Goal: Task Accomplishment & Management: Complete application form

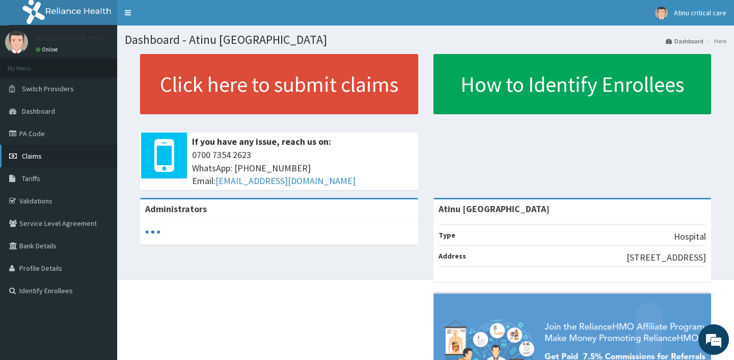
click at [36, 152] on span "Claims" at bounding box center [32, 155] width 20 height 9
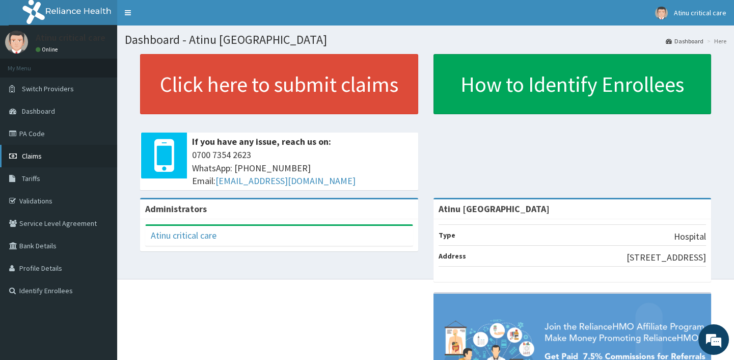
click at [35, 149] on link "Claims" at bounding box center [58, 156] width 117 height 22
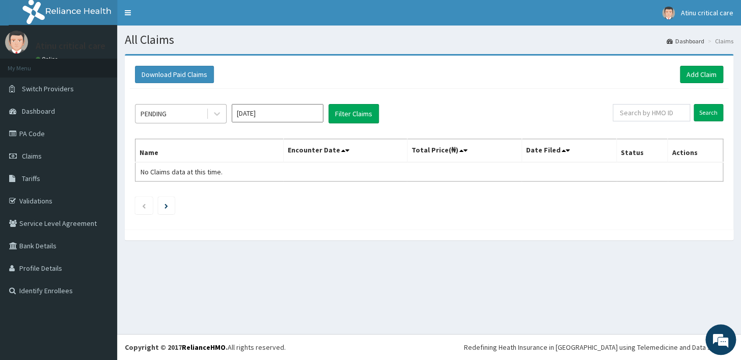
click at [178, 107] on div "PENDING" at bounding box center [170, 113] width 71 height 16
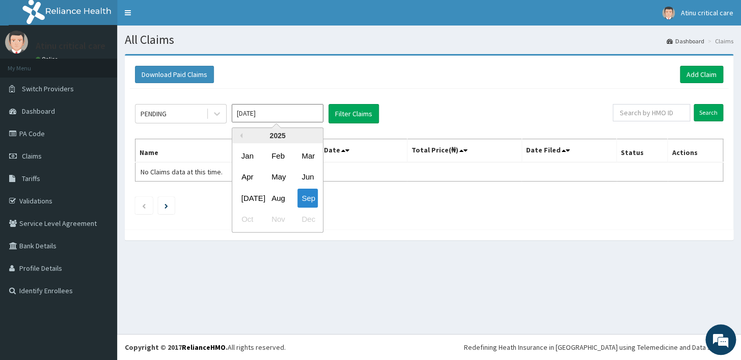
click at [291, 113] on input "[DATE]" at bounding box center [278, 113] width 92 height 18
click at [275, 192] on div "Aug" at bounding box center [277, 197] width 20 height 19
type input "[DATE]"
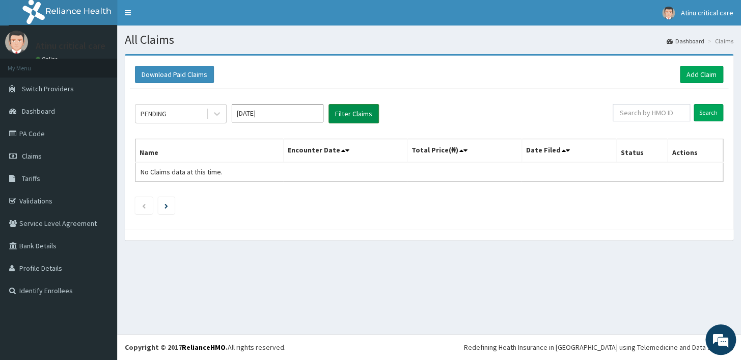
click at [339, 114] on button "Filter Claims" at bounding box center [354, 113] width 50 height 19
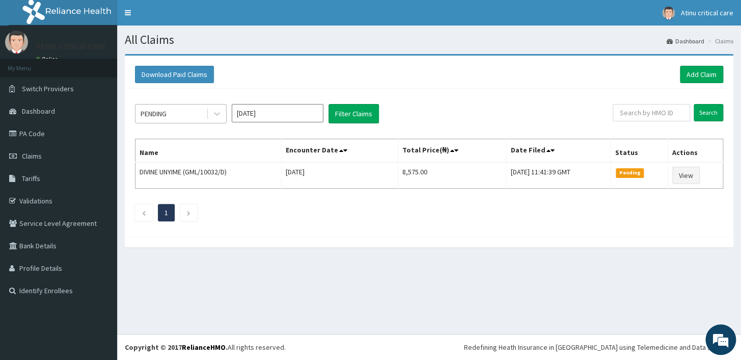
click at [190, 111] on div "PENDING" at bounding box center [170, 113] width 71 height 16
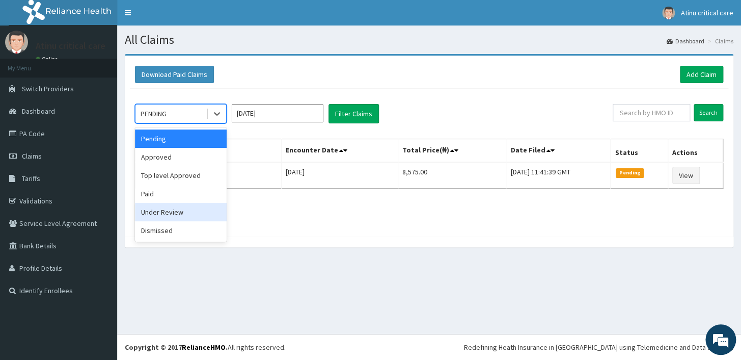
click at [162, 211] on div "Under Review" at bounding box center [181, 212] width 92 height 18
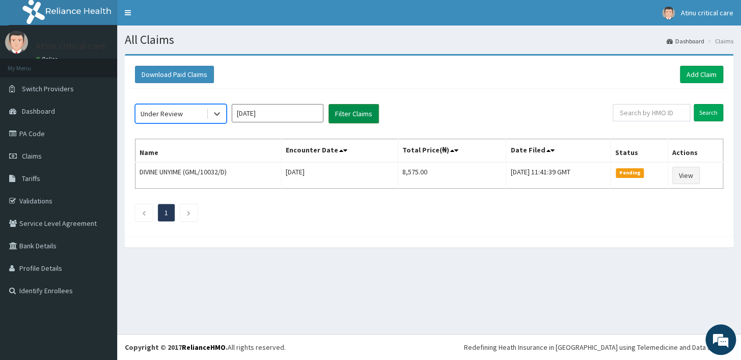
click at [341, 110] on button "Filter Claims" at bounding box center [354, 113] width 50 height 19
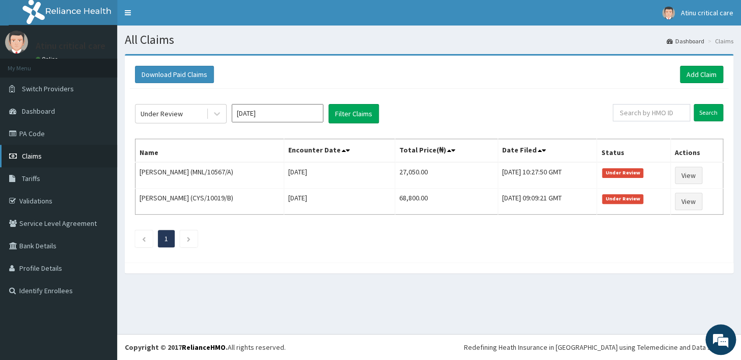
click at [37, 151] on span "Claims" at bounding box center [32, 155] width 20 height 9
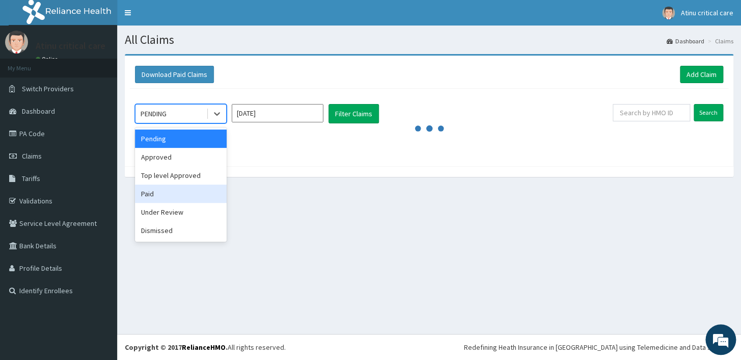
click at [179, 195] on div "Paid" at bounding box center [181, 193] width 92 height 18
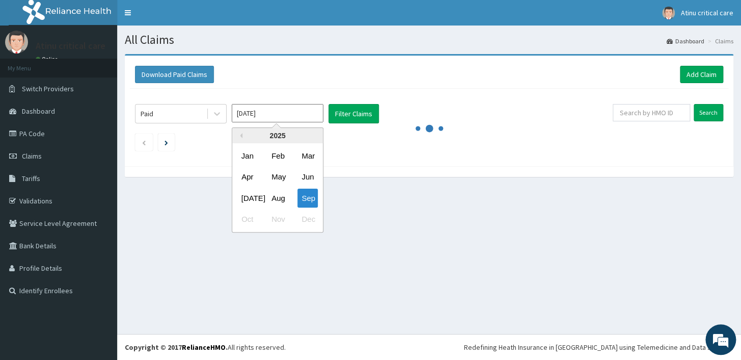
click at [289, 114] on input "[DATE]" at bounding box center [278, 113] width 92 height 18
click at [279, 194] on div "Aug" at bounding box center [277, 197] width 20 height 19
type input "[DATE]"
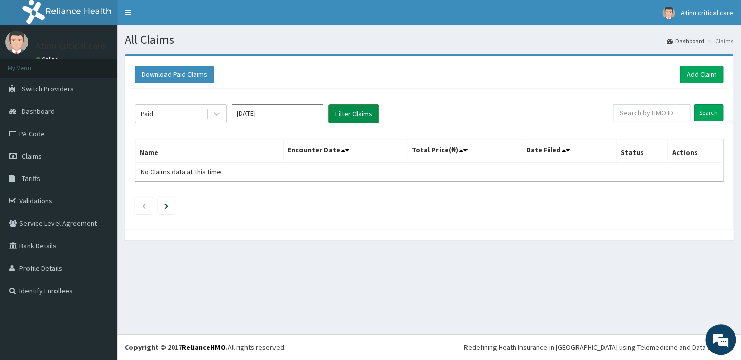
click at [352, 107] on button "Filter Claims" at bounding box center [354, 113] width 50 height 19
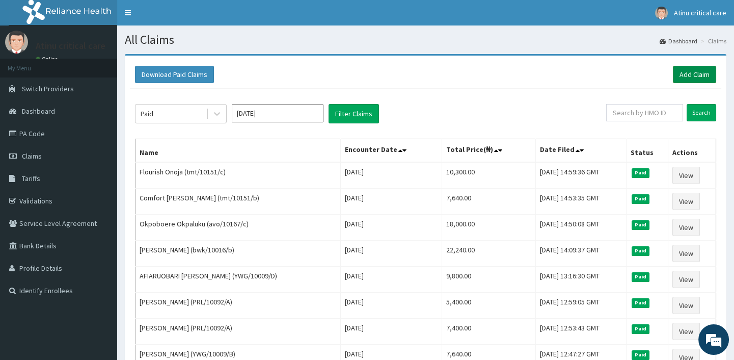
click at [688, 66] on link "Add Claim" at bounding box center [694, 74] width 43 height 17
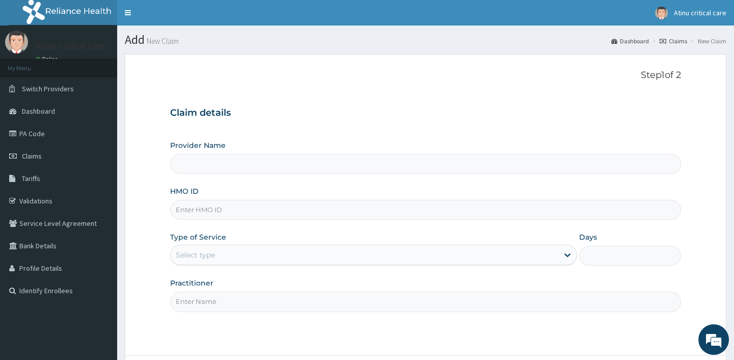
click at [198, 209] on input "HMO ID" at bounding box center [425, 210] width 510 height 20
type input "Atinu [GEOGRAPHIC_DATA]"
click at [436, 286] on div "Practitioner" at bounding box center [425, 295] width 510 height 34
click at [213, 212] on input "HMO ID" at bounding box center [425, 210] width 510 height 20
type input "D"
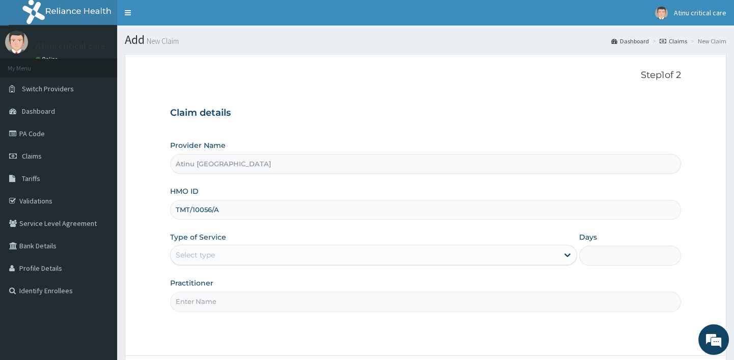
type input "TMT/10056/A"
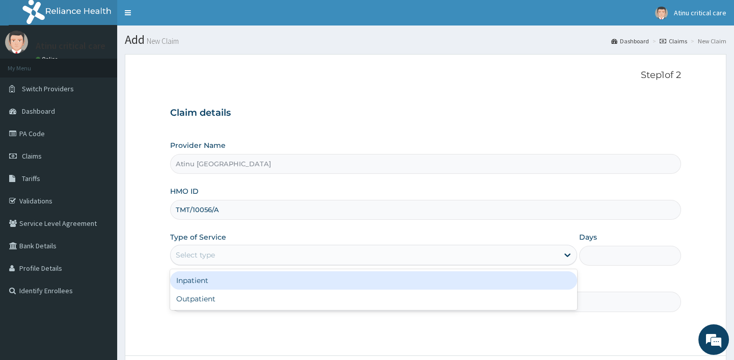
click at [215, 254] on div "Select type" at bounding box center [365, 255] width 388 height 16
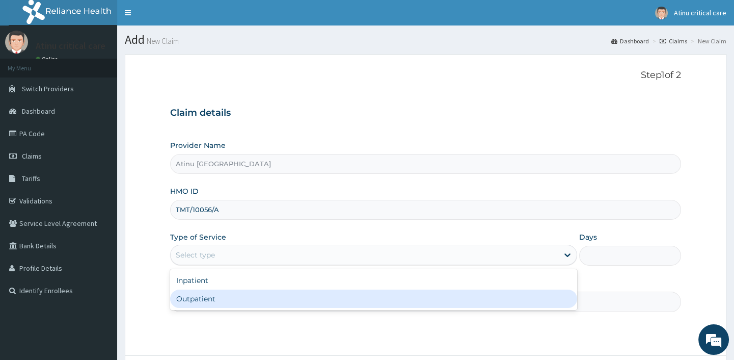
click at [209, 294] on div "Outpatient" at bounding box center [373, 298] width 407 height 18
type input "1"
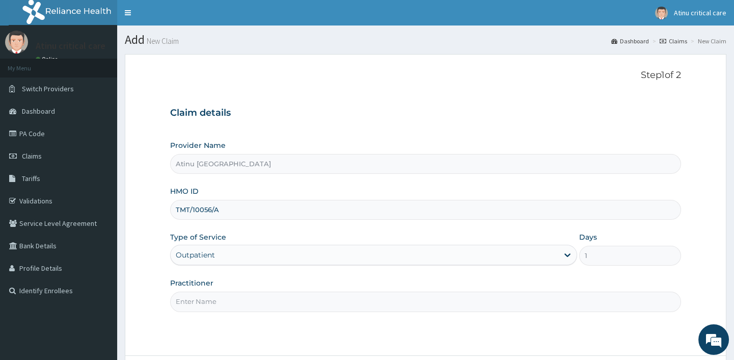
click at [202, 303] on input "Practitioner" at bounding box center [425, 301] width 510 height 20
type input "[PERSON_NAME]"
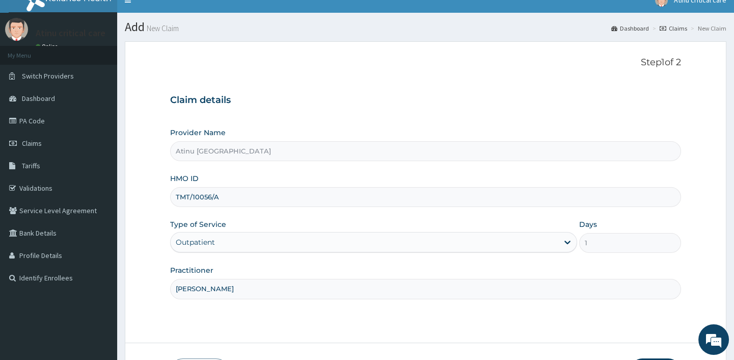
scroll to position [87, 0]
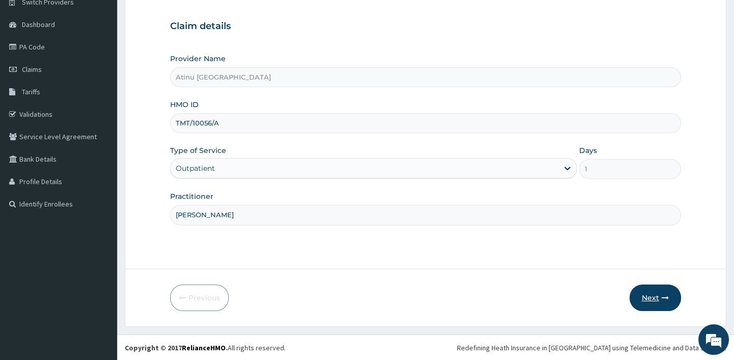
click at [656, 296] on button "Next" at bounding box center [655, 297] width 51 height 26
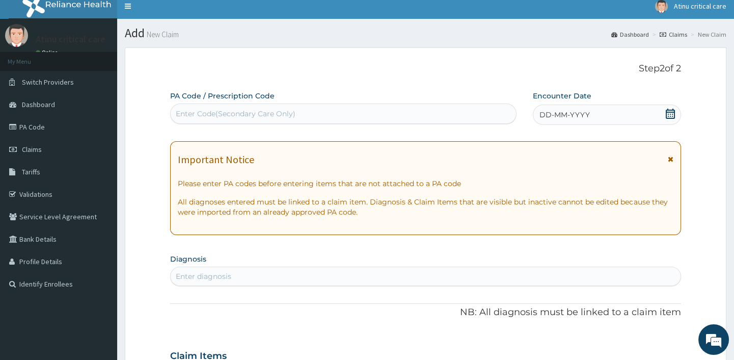
scroll to position [0, 0]
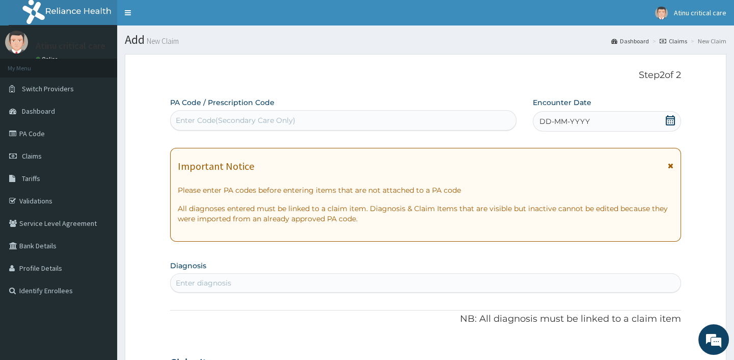
click at [673, 117] on icon at bounding box center [670, 120] width 9 height 10
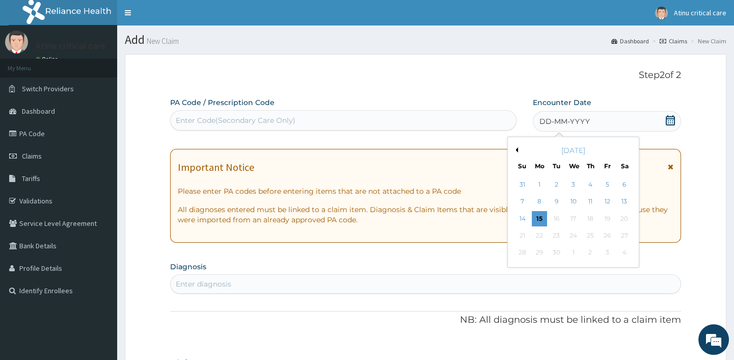
click at [515, 147] on button "Previous Month" at bounding box center [515, 149] width 5 height 5
click at [606, 231] on div "22" at bounding box center [606, 235] width 15 height 15
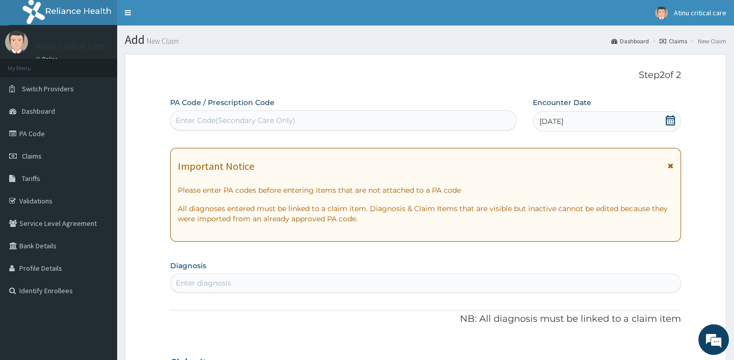
click at [212, 282] on div "Enter diagnosis" at bounding box center [204, 283] width 56 height 10
type input "C"
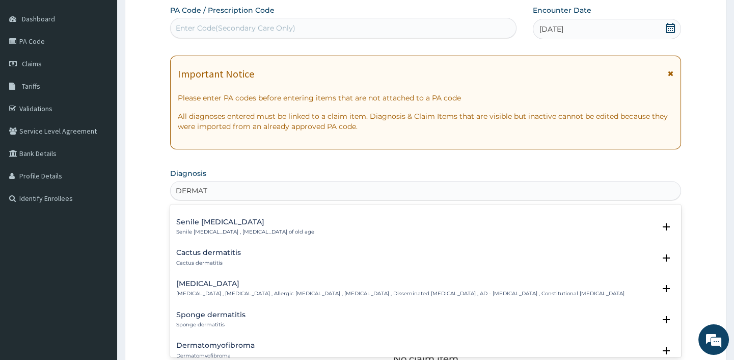
scroll to position [1294, 0]
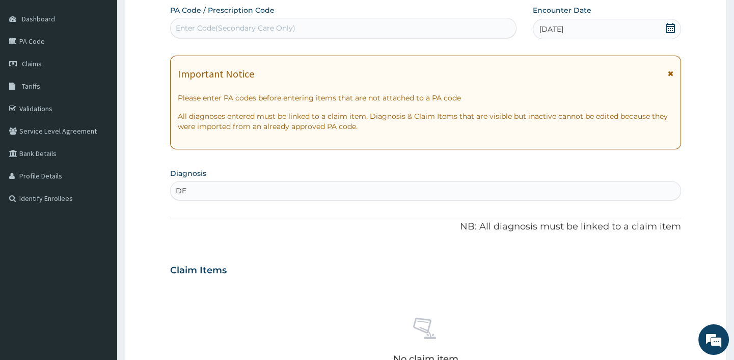
type input "D"
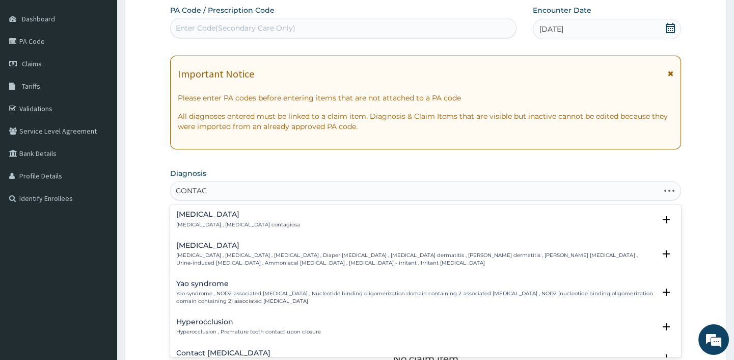
type input "CONTACT"
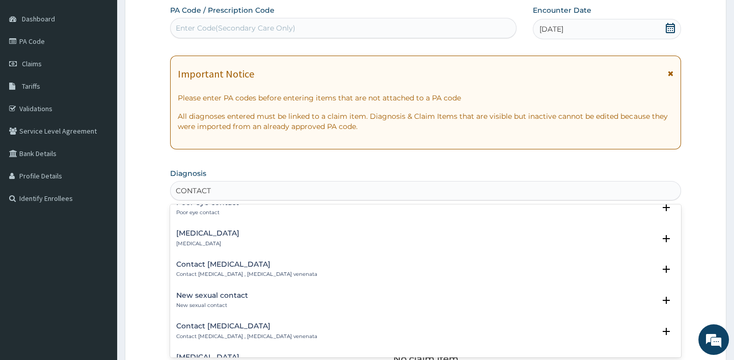
scroll to position [139, 0]
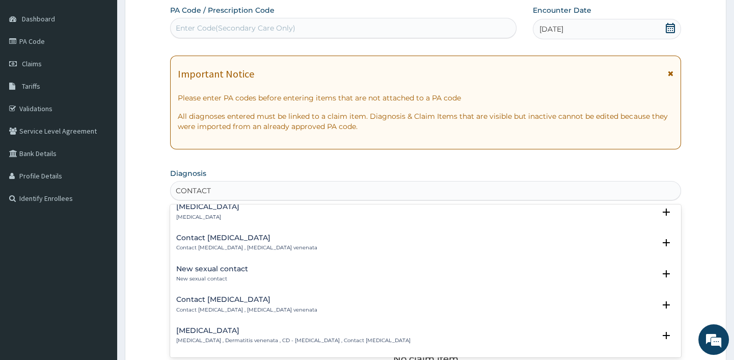
click at [227, 333] on div "Contact dermatitis Contact dermatitis , Dermatitis venenata , CD - Contact derm…" at bounding box center [293, 335] width 234 height 18
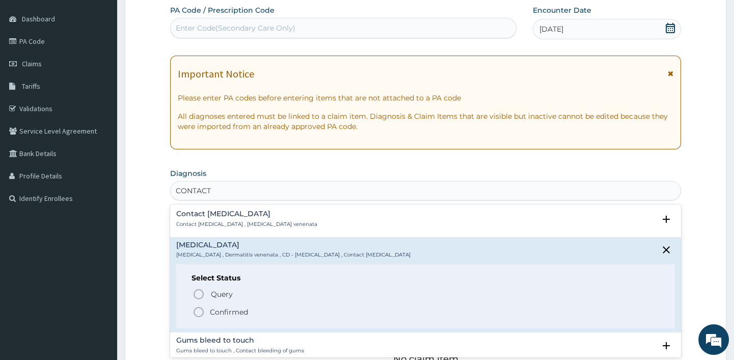
scroll to position [231, 0]
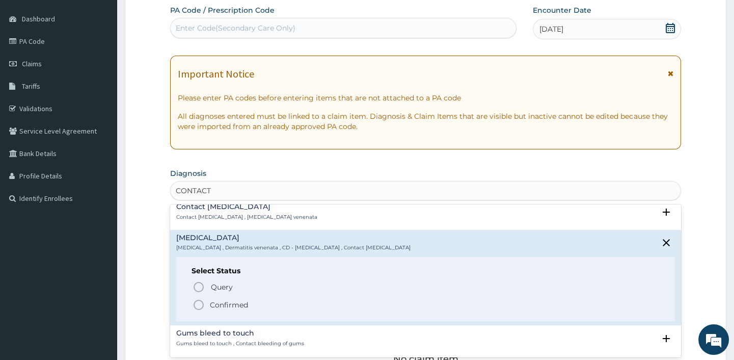
click at [202, 303] on icon "status option filled" at bounding box center [199, 304] width 12 height 12
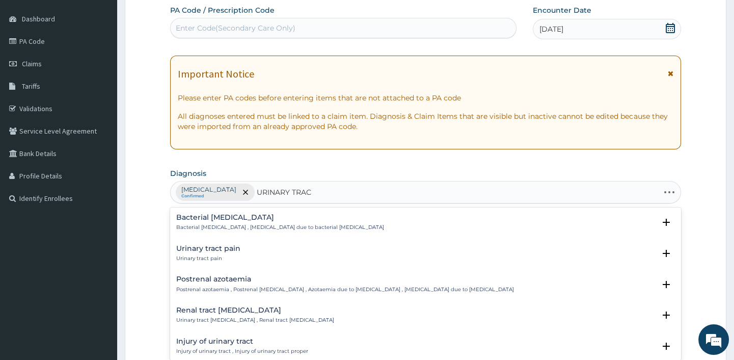
type input "URINARY TRACT"
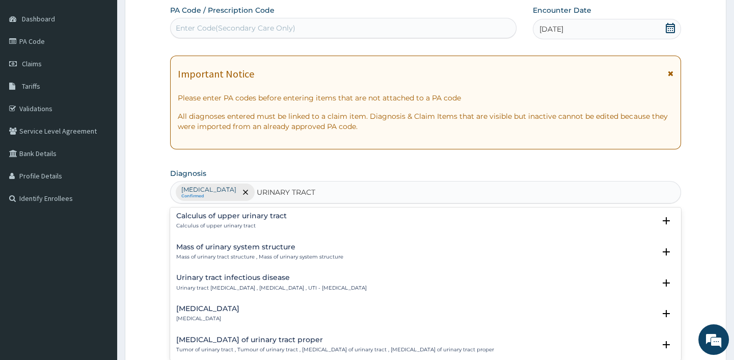
scroll to position [694, 0]
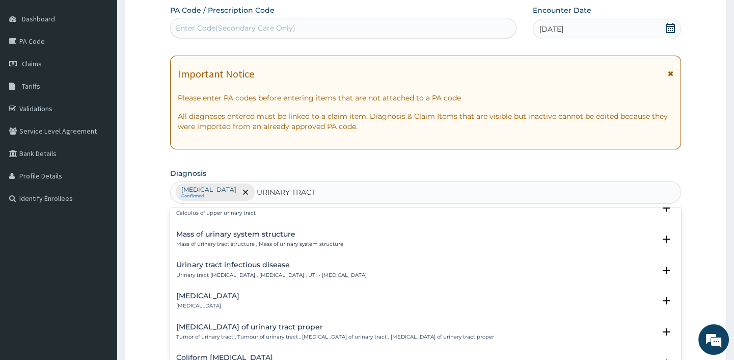
click at [200, 261] on h4 "Urinary tract infectious disease" at bounding box center [271, 265] width 190 height 8
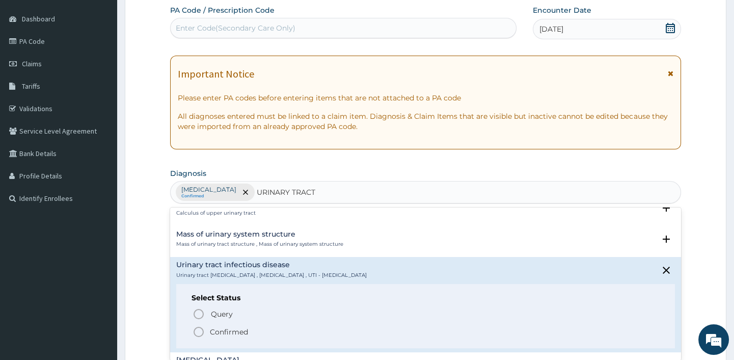
click at [199, 330] on icon "status option filled" at bounding box center [199, 331] width 12 height 12
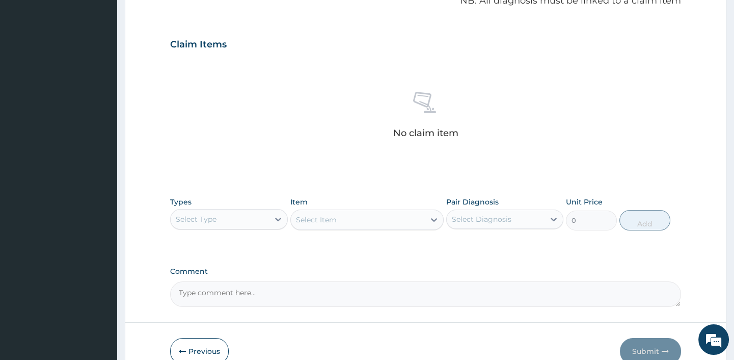
scroll to position [324, 0]
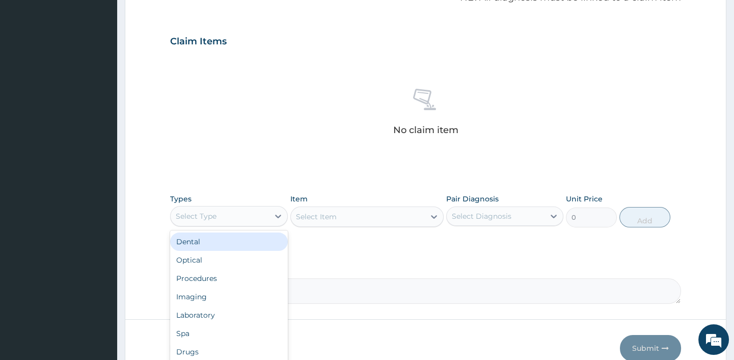
click at [225, 218] on div "Select Type" at bounding box center [220, 216] width 98 height 16
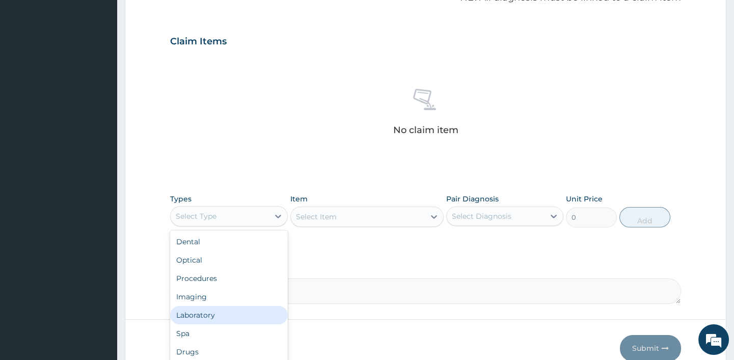
click at [209, 308] on div "Laboratory" at bounding box center [228, 315] width 117 height 18
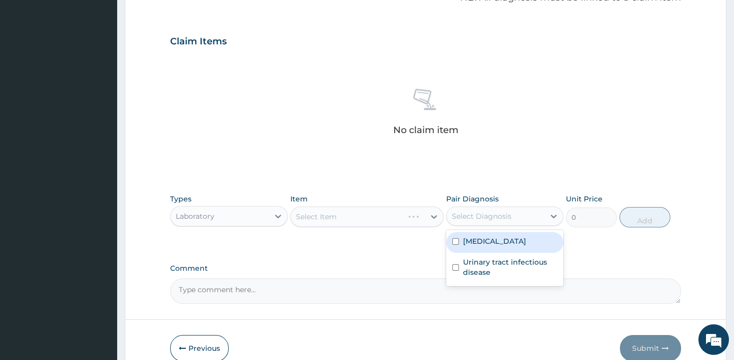
click at [474, 219] on div "Select Diagnosis" at bounding box center [496, 216] width 98 height 16
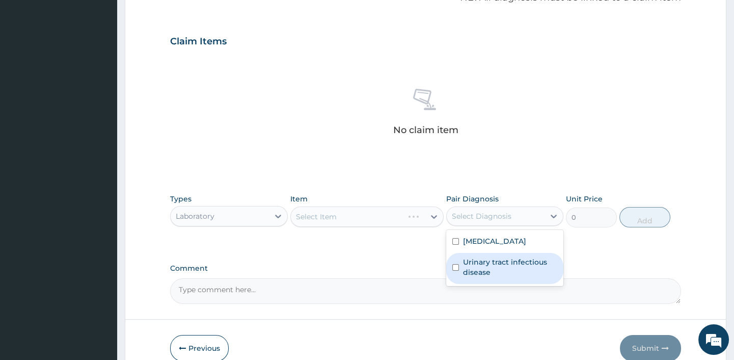
click at [475, 265] on label "Urinary tract infectious disease" at bounding box center [510, 267] width 94 height 20
checkbox input "true"
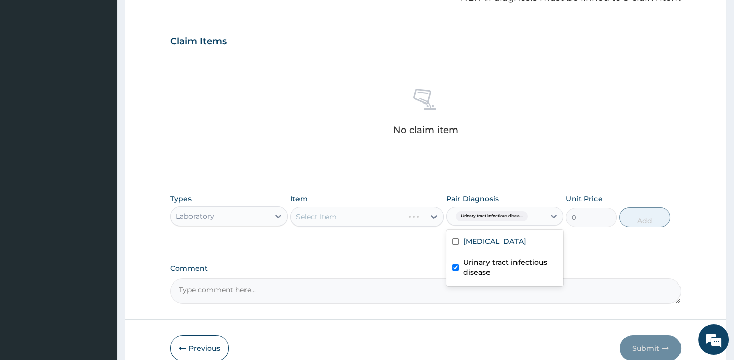
click at [351, 217] on div "Select Item" at bounding box center [366, 216] width 153 height 20
click at [331, 215] on div "Select Item" at bounding box center [316, 216] width 41 height 10
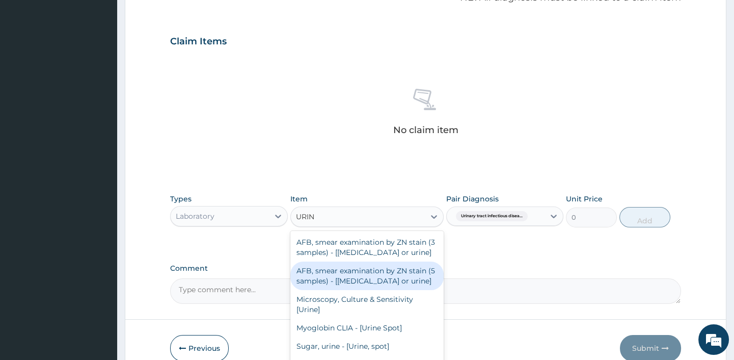
type input "URINE"
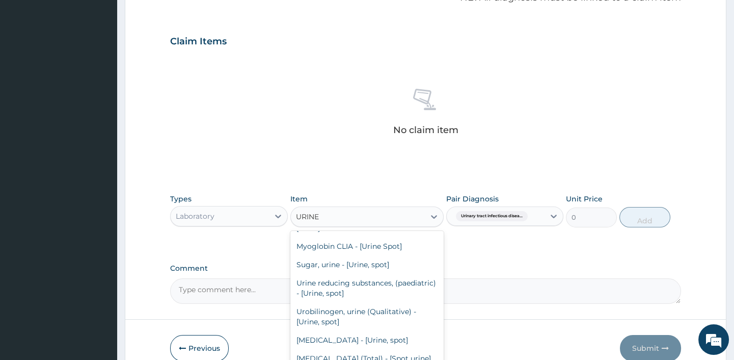
scroll to position [0, 0]
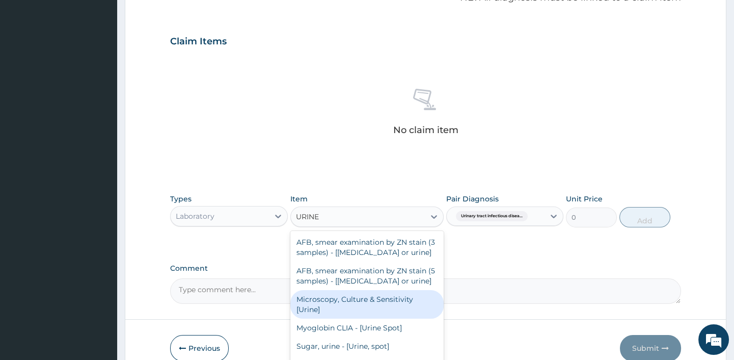
click at [315, 301] on div "Microscopy, Culture & Sensitivity [Urine]" at bounding box center [366, 304] width 153 height 29
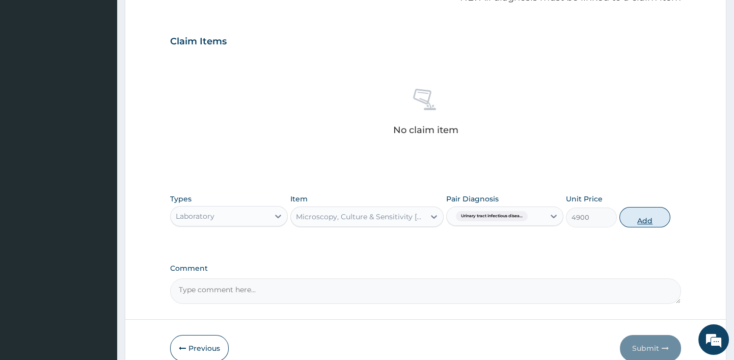
click at [639, 214] on button "Add" at bounding box center [644, 217] width 51 height 20
type input "0"
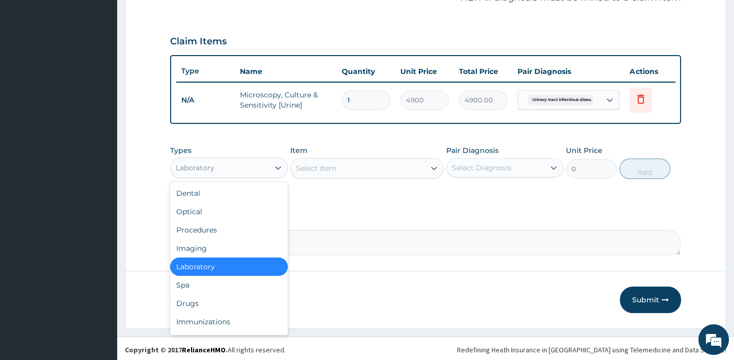
click at [207, 171] on div "Laboratory" at bounding box center [195, 167] width 39 height 10
click at [189, 306] on div "Drugs" at bounding box center [228, 303] width 117 height 18
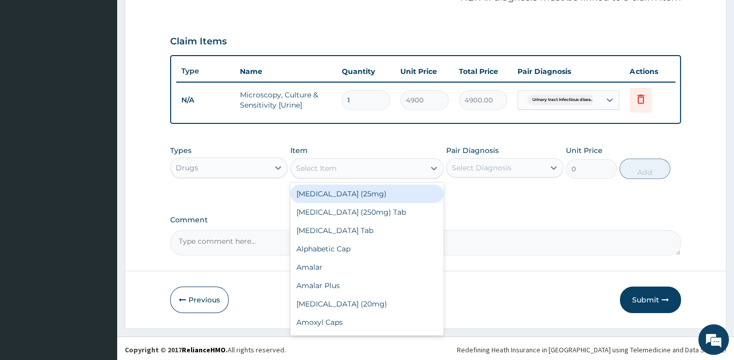
click at [347, 176] on div "Select Item" at bounding box center [358, 168] width 134 height 16
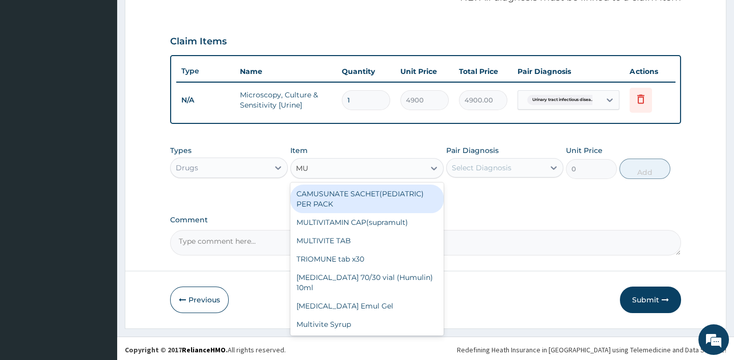
type input "MUP"
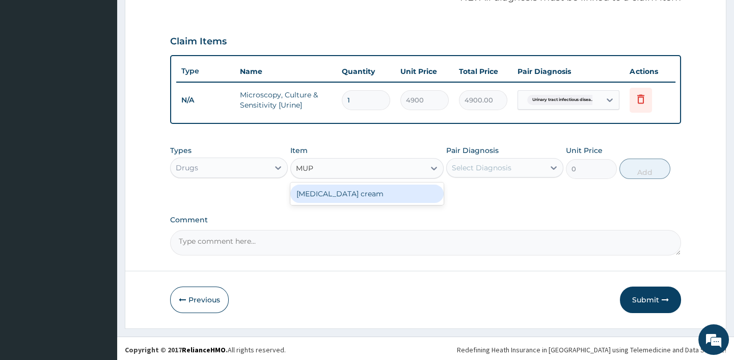
click at [345, 198] on div "[MEDICAL_DATA] cream" at bounding box center [366, 193] width 153 height 18
type input "2500"
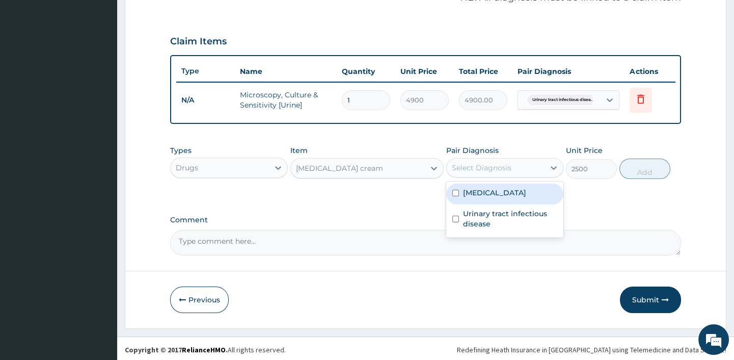
click at [488, 168] on div "Select Diagnosis" at bounding box center [482, 167] width 60 height 10
click at [486, 197] on label "[MEDICAL_DATA]" at bounding box center [494, 192] width 63 height 10
checkbox input "true"
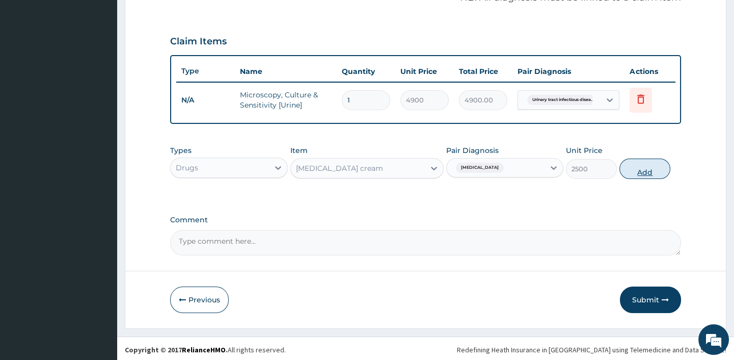
click at [643, 172] on button "Add" at bounding box center [644, 168] width 51 height 20
type input "0"
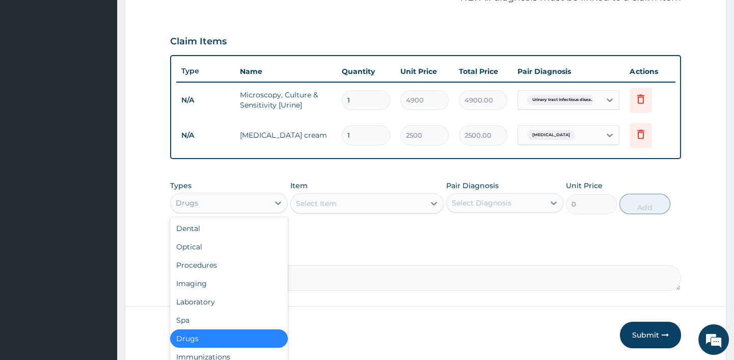
click at [238, 204] on div "Drugs" at bounding box center [220, 203] width 98 height 16
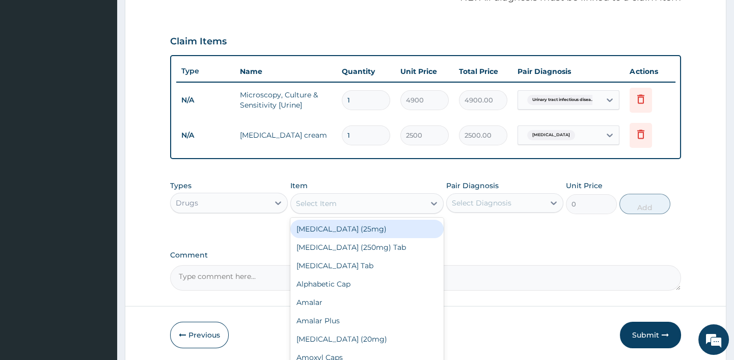
click at [370, 211] on div "Select Item" at bounding box center [358, 203] width 134 height 16
type input "LEVOFL"
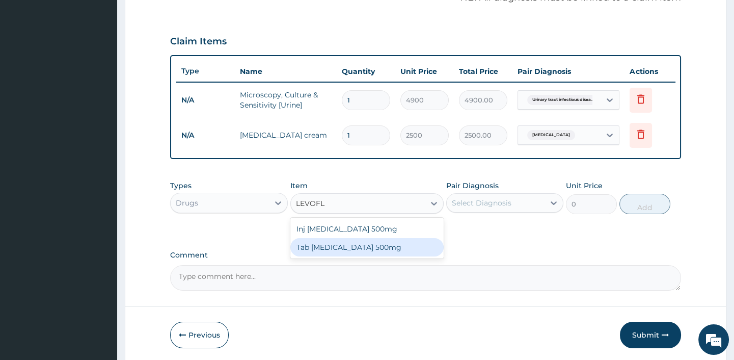
click at [334, 255] on div "Tab [MEDICAL_DATA] 500mg" at bounding box center [366, 247] width 153 height 18
type input "200"
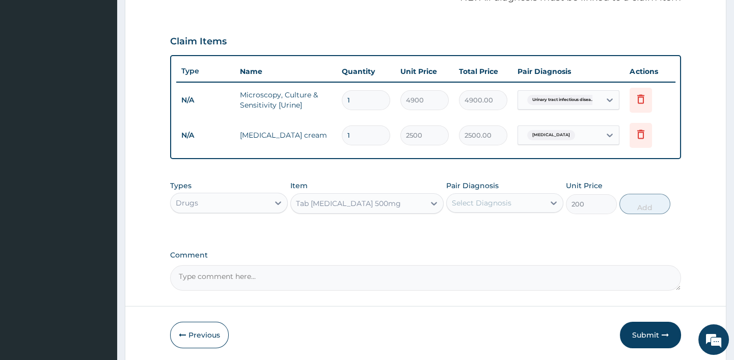
click at [486, 208] on div "Select Diagnosis" at bounding box center [482, 203] width 60 height 10
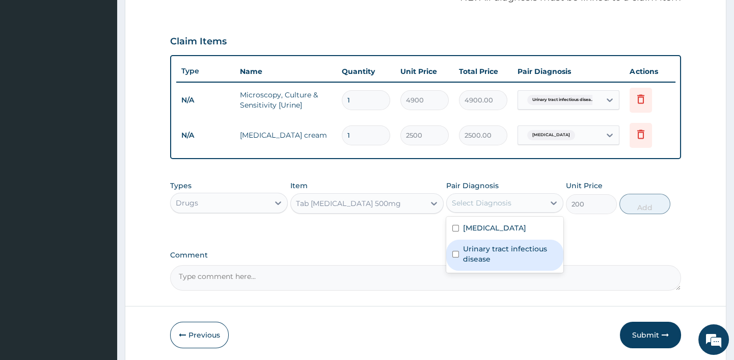
click at [472, 264] on label "Urinary tract infectious disease" at bounding box center [510, 253] width 94 height 20
checkbox input "true"
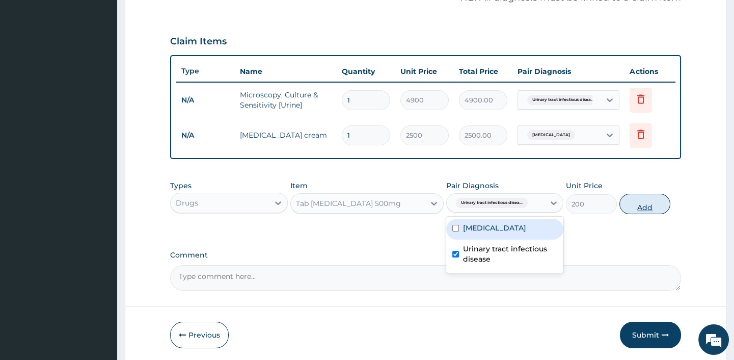
click at [635, 207] on button "Add" at bounding box center [644, 204] width 51 height 20
type input "0"
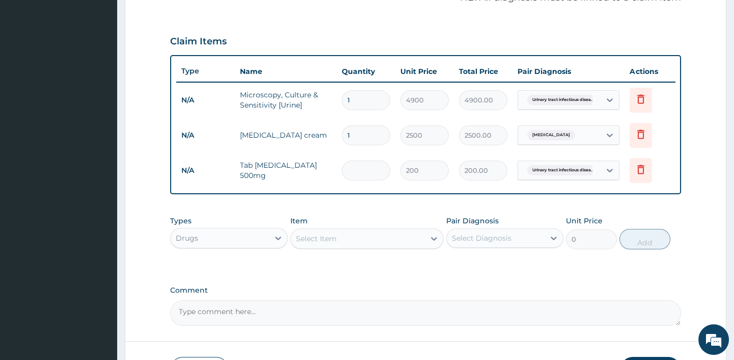
type input "0.00"
type input "5"
type input "1000.00"
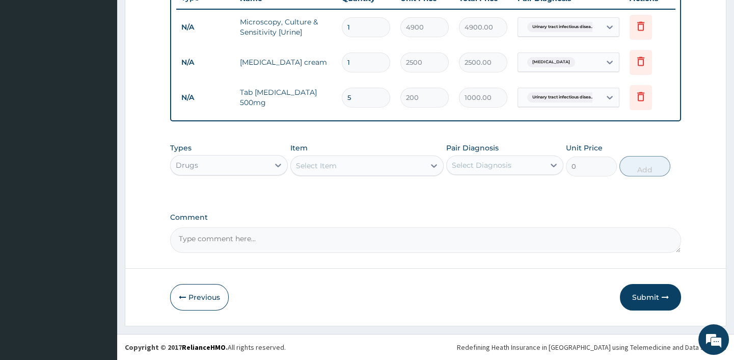
scroll to position [403, 0]
type input "5"
drag, startPoint x: 361, startPoint y: 211, endPoint x: 362, endPoint y: 205, distance: 6.6
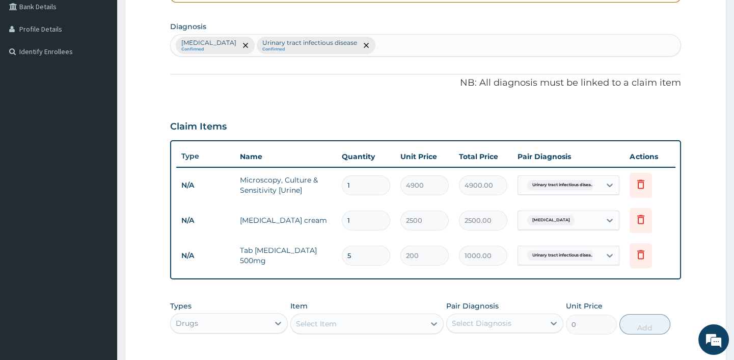
scroll to position [311, 0]
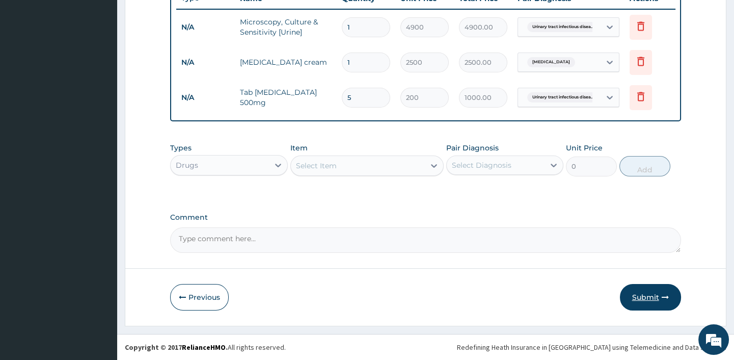
click at [647, 296] on button "Submit" at bounding box center [650, 297] width 61 height 26
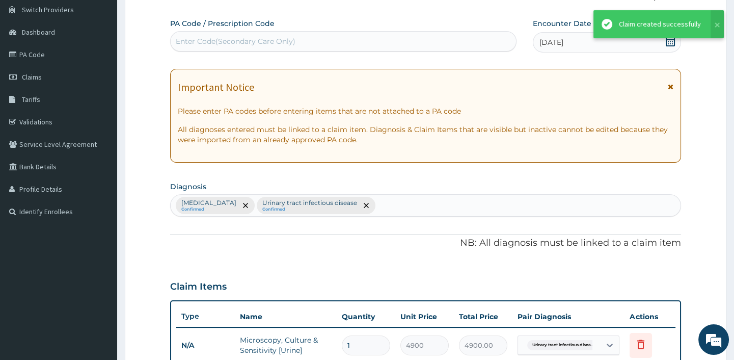
scroll to position [0, 0]
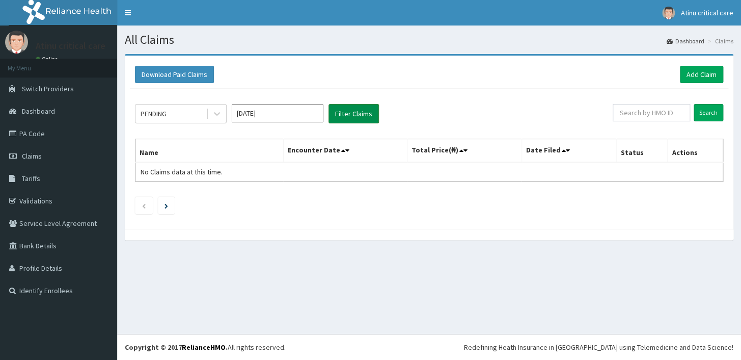
click at [348, 107] on button "Filter Claims" at bounding box center [354, 113] width 50 height 19
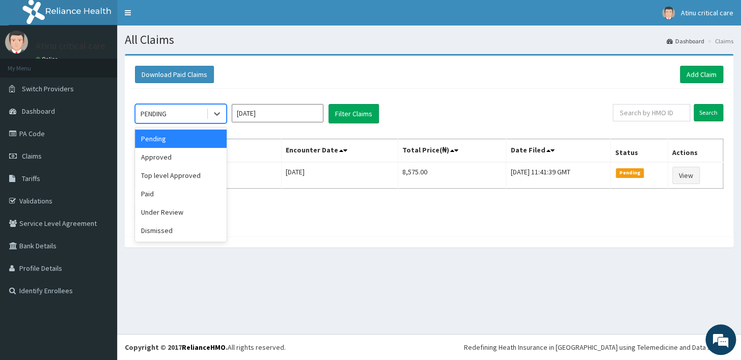
click at [168, 116] on div "PENDING" at bounding box center [170, 113] width 71 height 16
click at [168, 158] on div "Approved" at bounding box center [181, 157] width 92 height 18
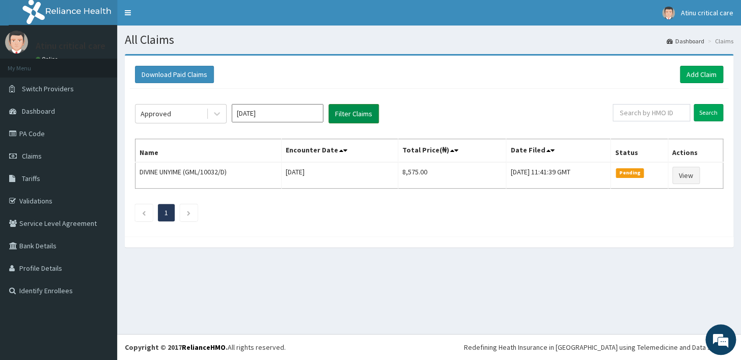
click at [351, 113] on button "Filter Claims" at bounding box center [354, 113] width 50 height 19
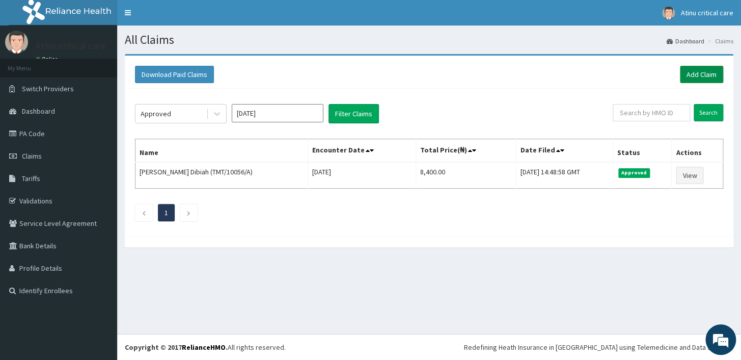
click at [700, 68] on link "Add Claim" at bounding box center [701, 74] width 43 height 17
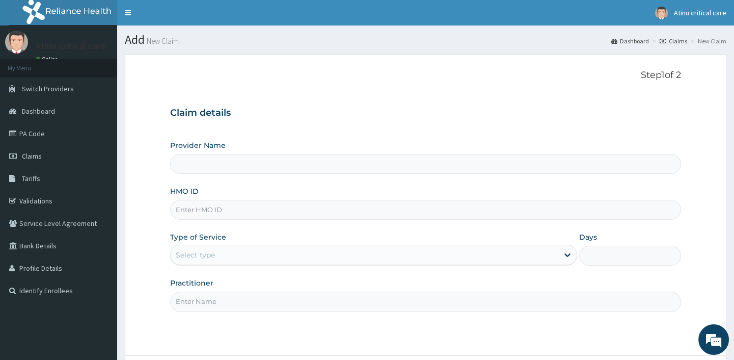
type input "Atinu [GEOGRAPHIC_DATA]"
drag, startPoint x: 217, startPoint y: 206, endPoint x: 214, endPoint y: 210, distance: 5.2
click at [214, 210] on input "HMO ID" at bounding box center [425, 210] width 510 height 20
type input "PRL/10046/A"
click at [203, 259] on div "Select type" at bounding box center [365, 255] width 388 height 16
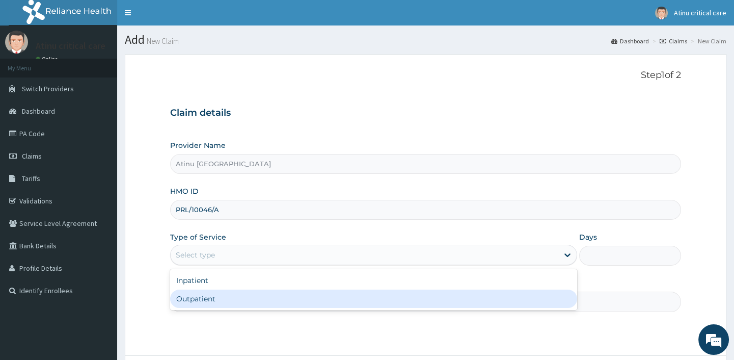
click at [188, 302] on div "Outpatient" at bounding box center [373, 298] width 407 height 18
type input "1"
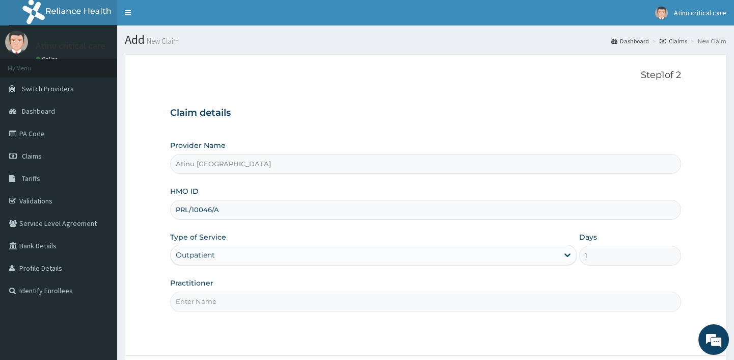
click at [194, 300] on input "Practitioner" at bounding box center [425, 301] width 510 height 20
type input "[PERSON_NAME]"
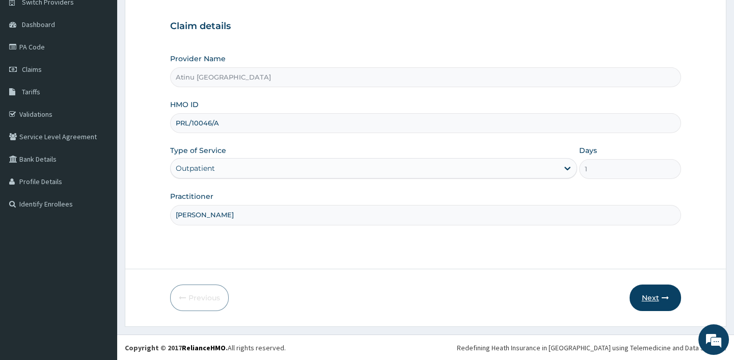
click at [650, 295] on button "Next" at bounding box center [655, 297] width 51 height 26
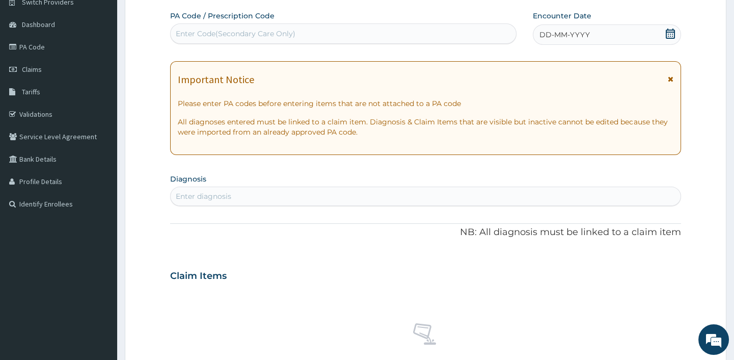
click at [676, 27] on div "DD-MM-YYYY" at bounding box center [607, 34] width 148 height 20
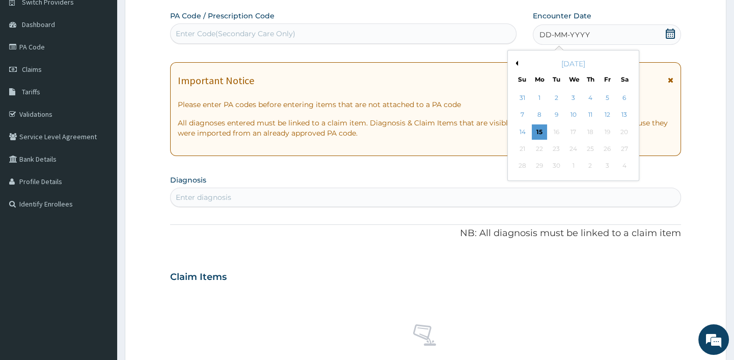
click at [516, 61] on button "Previous Month" at bounding box center [515, 63] width 5 height 5
click at [623, 143] on div "23" at bounding box center [623, 148] width 15 height 15
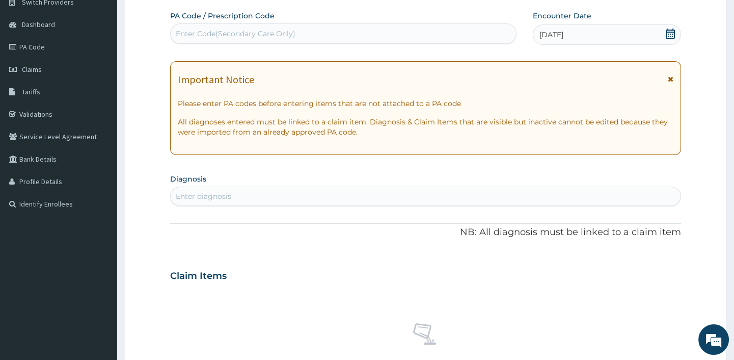
click at [216, 188] on div "Enter diagnosis" at bounding box center [425, 196] width 509 height 16
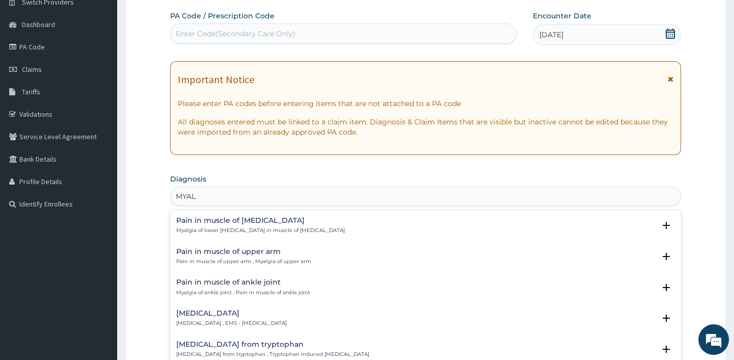
scroll to position [631, 0]
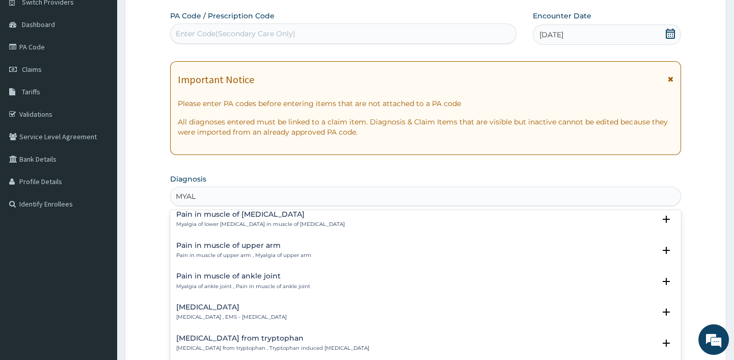
type input "MYALG"
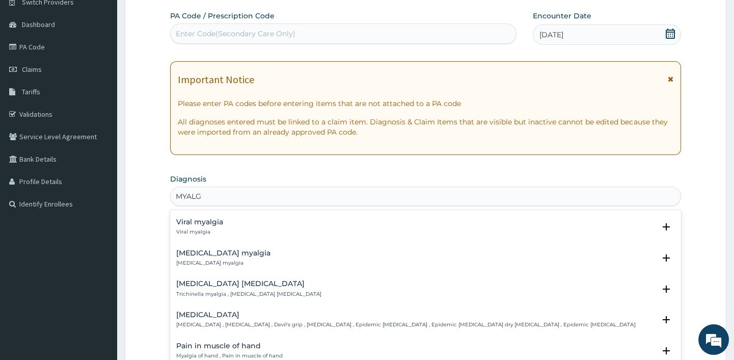
scroll to position [0, 0]
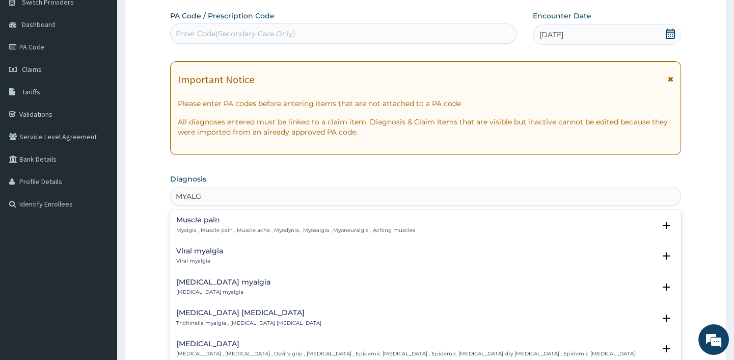
click at [194, 224] on div "Muscle pain Myalgia , Muscle pain , Muscle ache , Myodynia , Myosalgia , Myoneu…" at bounding box center [295, 225] width 239 height 18
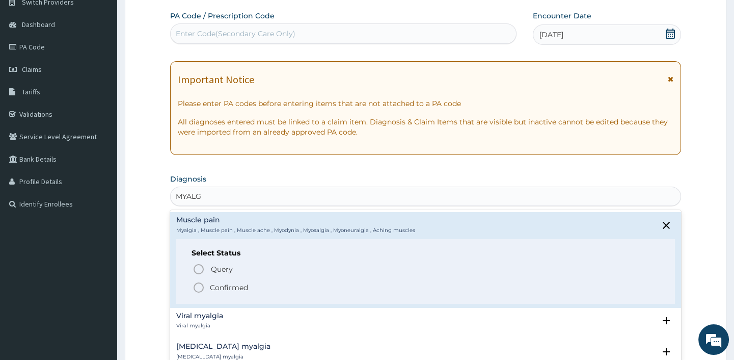
click at [200, 284] on icon "status option filled" at bounding box center [199, 287] width 12 height 12
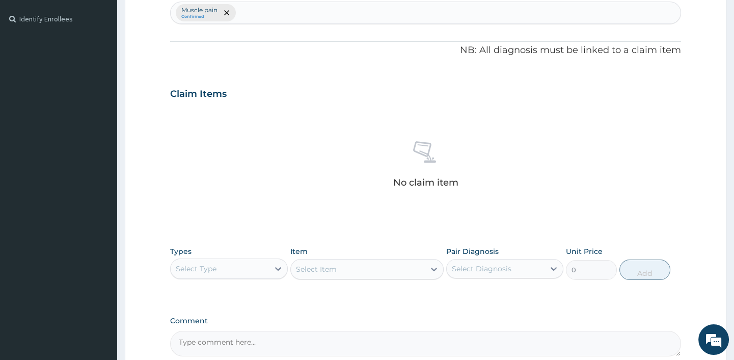
scroll to position [272, 0]
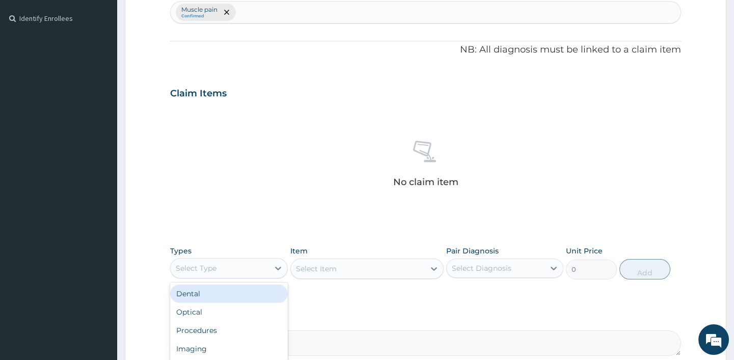
click at [214, 268] on div "Select Type" at bounding box center [196, 268] width 41 height 10
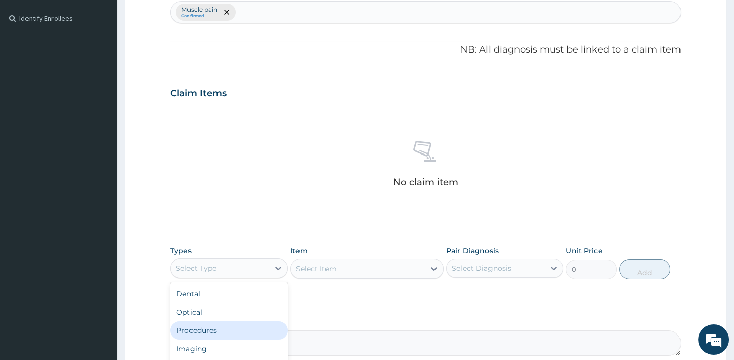
click at [199, 329] on div "Procedures" at bounding box center [228, 330] width 117 height 18
click at [467, 267] on div "Select Diagnosis" at bounding box center [482, 268] width 60 height 10
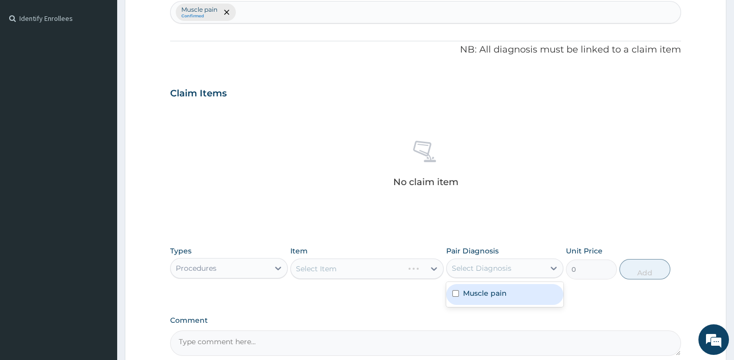
click at [489, 295] on label "Muscle pain" at bounding box center [485, 293] width 44 height 10
checkbox input "true"
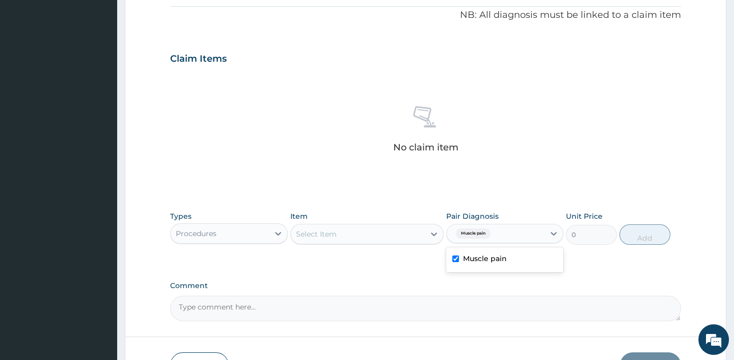
scroll to position [365, 0]
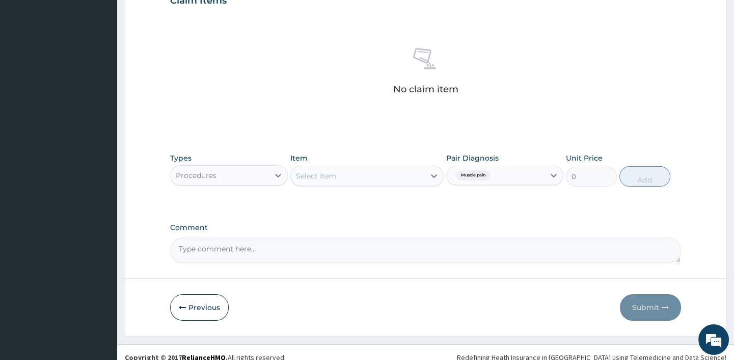
drag, startPoint x: 364, startPoint y: 239, endPoint x: 342, endPoint y: 180, distance: 62.7
click at [364, 233] on div "Comment" at bounding box center [425, 243] width 510 height 40
click at [344, 177] on div "Select Item" at bounding box center [358, 176] width 134 height 16
type input "GENER"
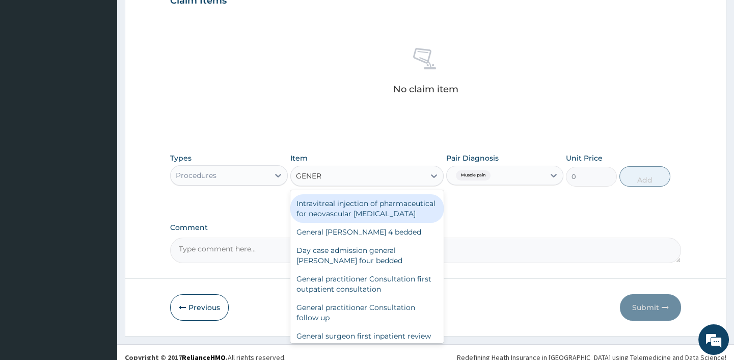
scroll to position [139, 0]
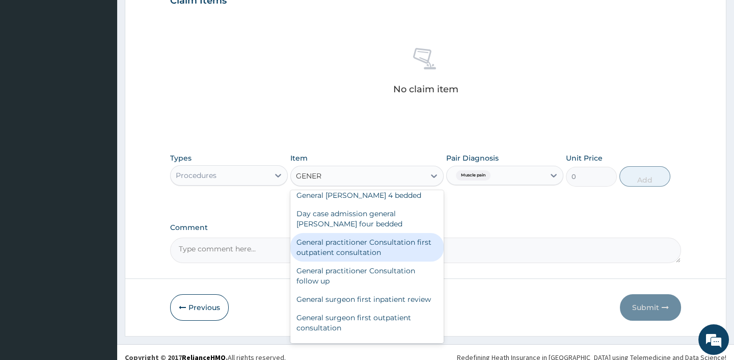
click at [362, 261] on div "General practitioner Consultation first outpatient consultation" at bounding box center [366, 247] width 153 height 29
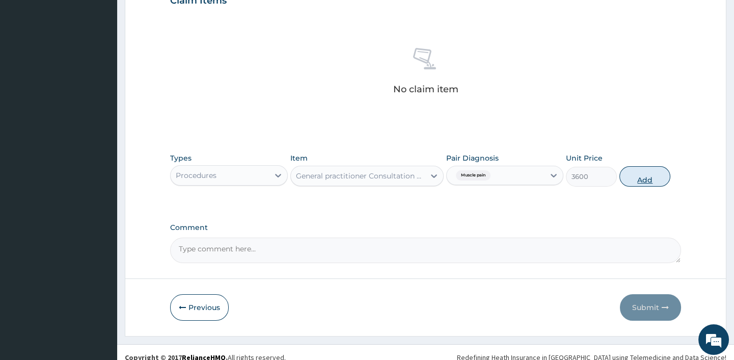
click at [646, 176] on button "Add" at bounding box center [644, 176] width 51 height 20
type input "0"
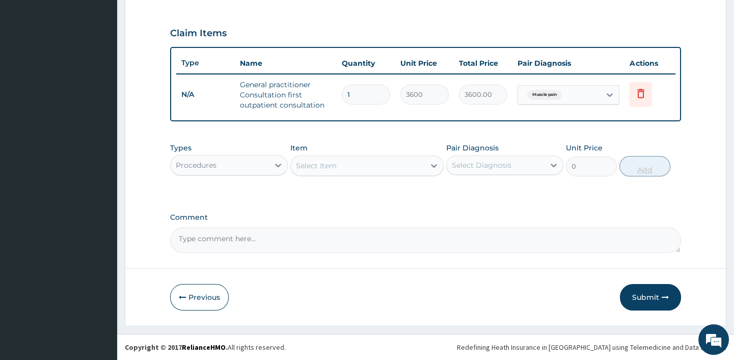
scroll to position [338, 0]
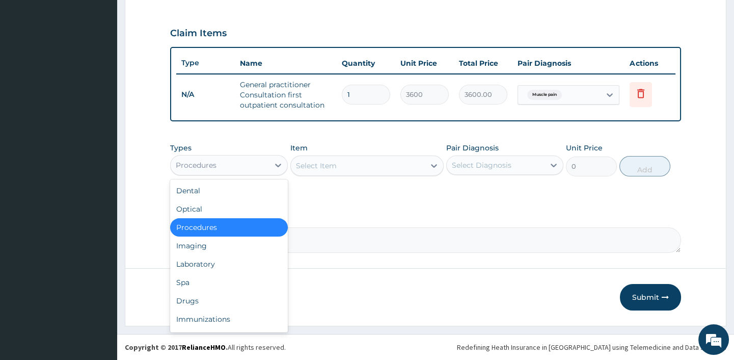
click at [257, 165] on div "Procedures" at bounding box center [220, 165] width 98 height 16
click at [194, 304] on div "Drugs" at bounding box center [228, 300] width 117 height 18
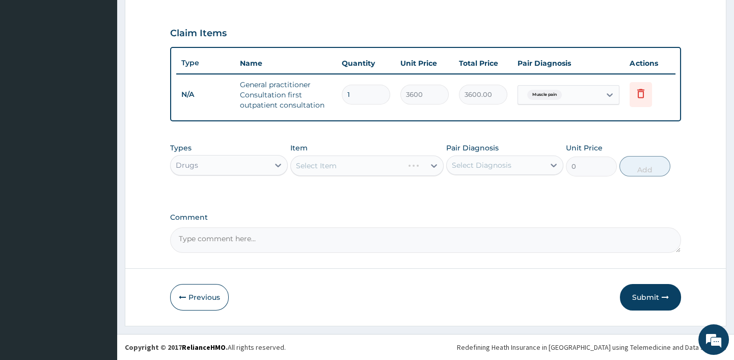
click at [453, 163] on div "Select Diagnosis" at bounding box center [482, 165] width 60 height 10
click at [470, 192] on label "Muscle pain" at bounding box center [485, 190] width 44 height 10
checkbox input "true"
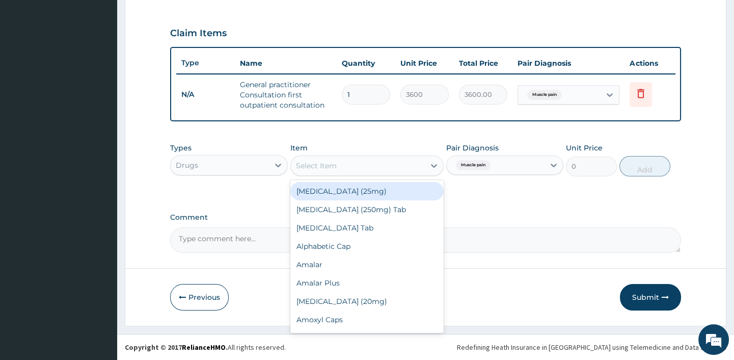
click at [363, 171] on div "Select Item" at bounding box center [358, 165] width 134 height 16
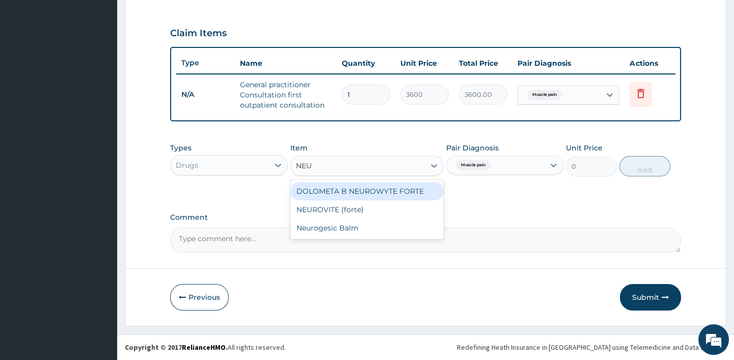
type input "NEUR"
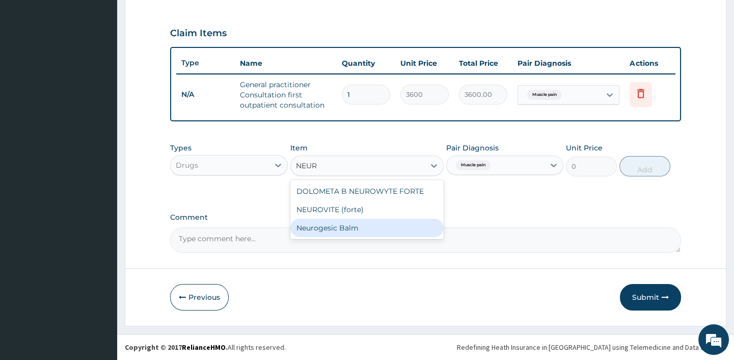
click at [327, 232] on div "Neurogesic Balm" at bounding box center [366, 228] width 153 height 18
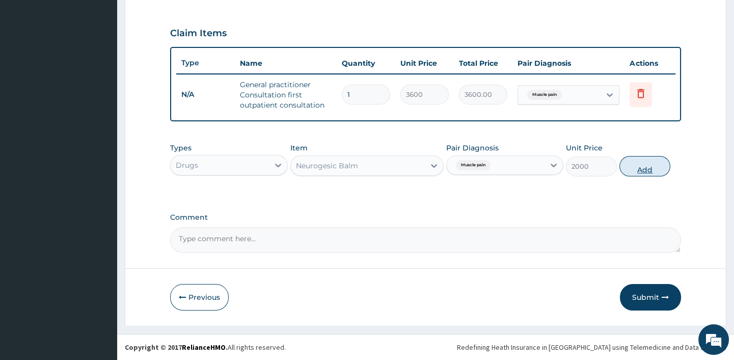
click at [647, 166] on button "Add" at bounding box center [644, 166] width 51 height 20
type input "0"
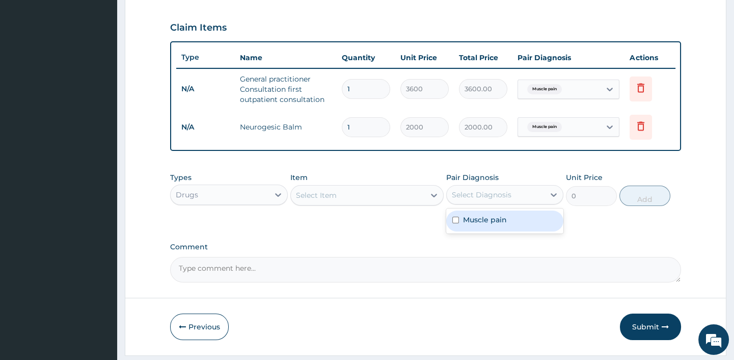
click at [477, 199] on div "Select Diagnosis" at bounding box center [482, 194] width 60 height 10
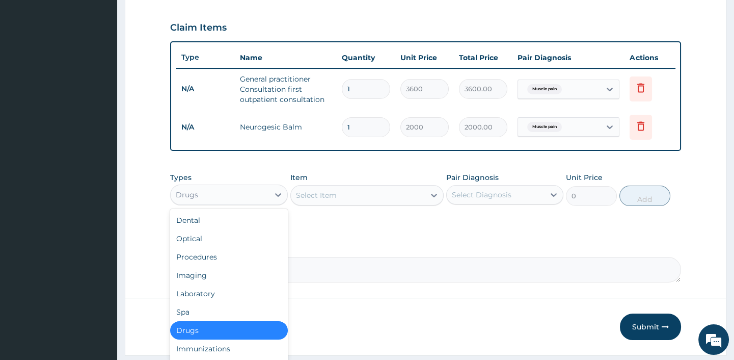
click at [204, 199] on div "Drugs" at bounding box center [220, 194] width 98 height 16
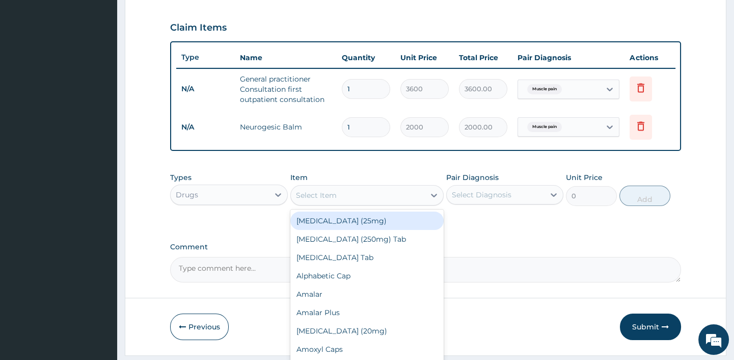
click at [324, 199] on div "Select Item" at bounding box center [316, 195] width 41 height 10
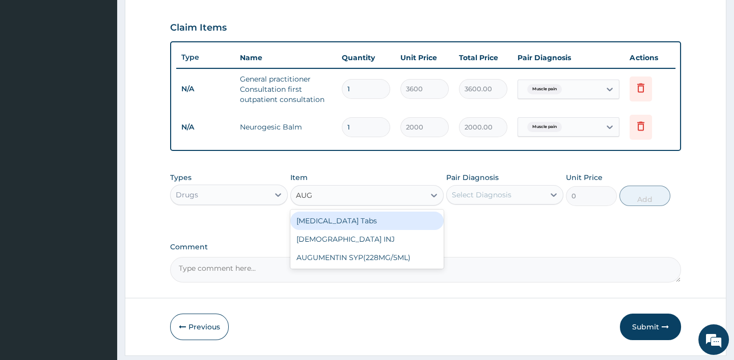
type input "AUGM"
click at [333, 226] on div "[MEDICAL_DATA] Tabs" at bounding box center [366, 220] width 153 height 18
type input "350"
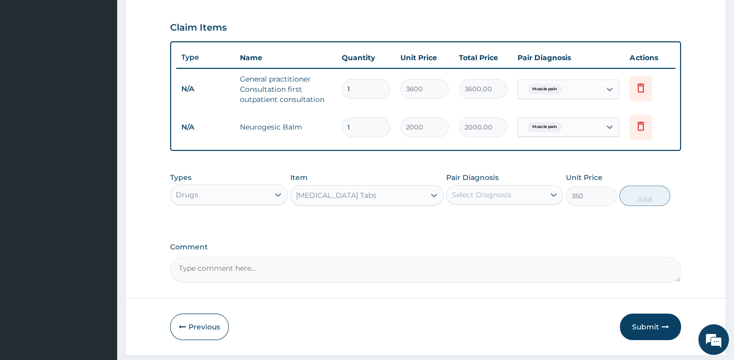
click at [507, 196] on div "Select Diagnosis" at bounding box center [482, 194] width 60 height 10
click at [486, 225] on label "Muscle pain" at bounding box center [485, 219] width 44 height 10
checkbox input "true"
click at [640, 201] on button "Add" at bounding box center [644, 195] width 51 height 20
type input "0"
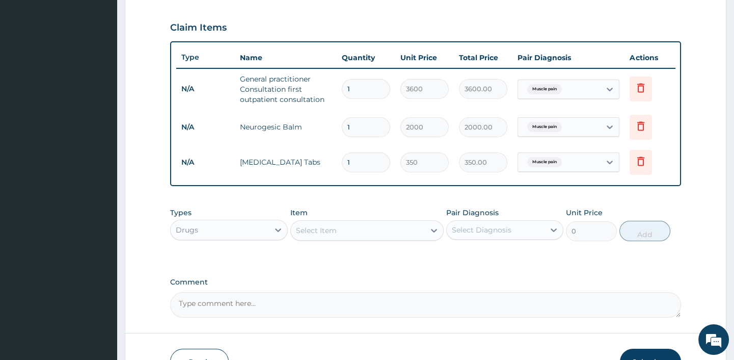
type input "0.00"
type input "9"
type input "3150.00"
type input "10"
type input "3500.00"
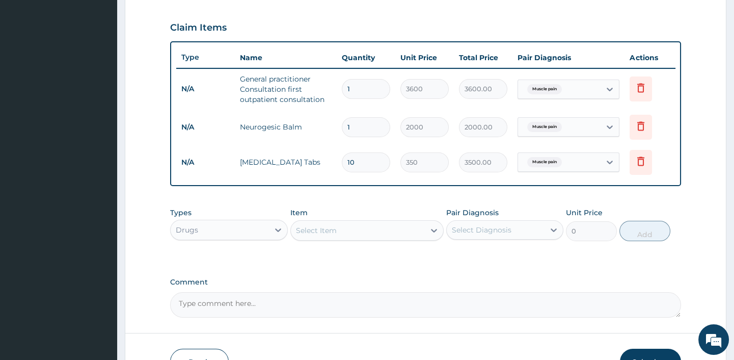
type input "11"
type input "3850.00"
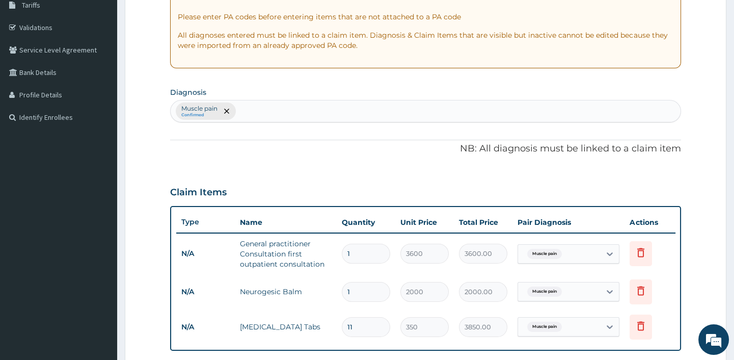
scroll to position [153, 0]
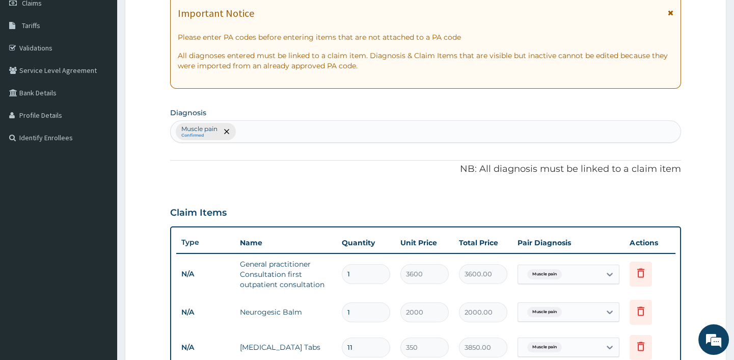
type input "11"
click at [239, 127] on input "text" at bounding box center [238, 131] width 1 height 10
type input "SEPSIS"
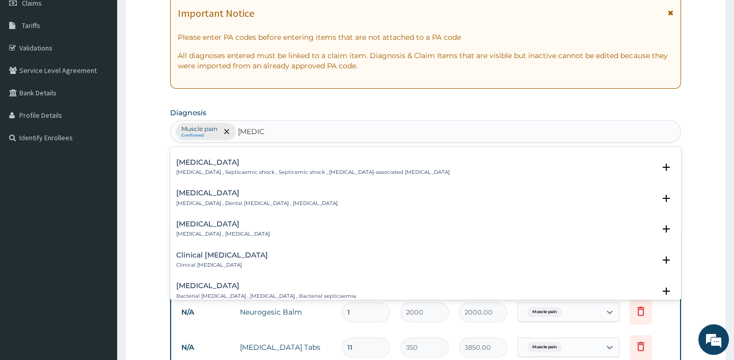
scroll to position [0, 0]
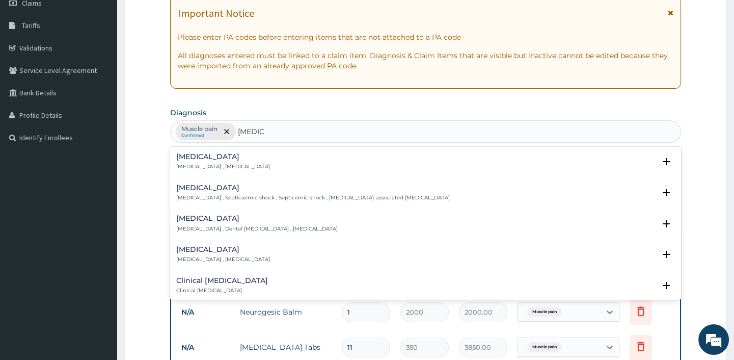
click at [209, 165] on p "[MEDICAL_DATA] , [MEDICAL_DATA]" at bounding box center [223, 166] width 94 height 7
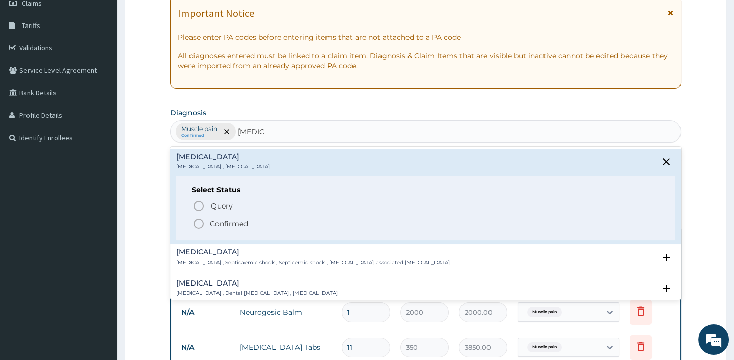
click at [196, 219] on circle "status option filled" at bounding box center [198, 223] width 9 height 9
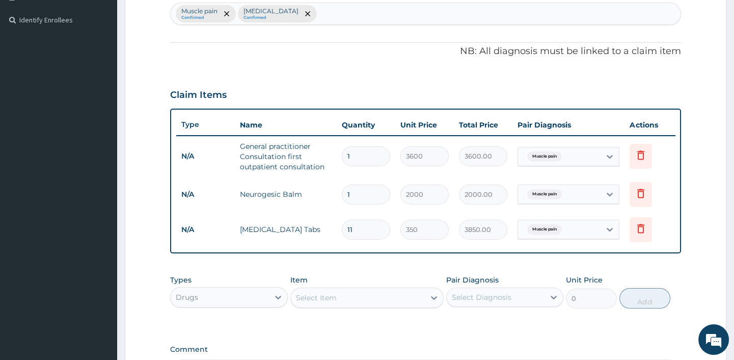
scroll to position [270, 0]
click at [608, 228] on icon at bounding box center [610, 230] width 10 height 10
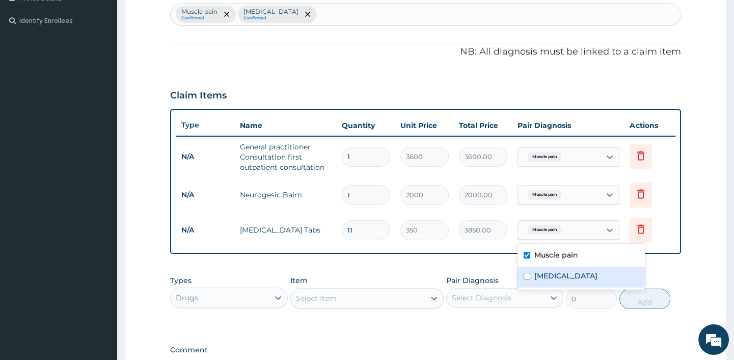
click at [535, 272] on label "[MEDICAL_DATA]" at bounding box center [565, 275] width 63 height 10
checkbox input "true"
click at [530, 252] on div "Muscle pain" at bounding box center [580, 255] width 127 height 21
checkbox input "false"
click at [534, 326] on div "Types Drugs Item Select Item Pair Diagnosis Select Diagnosis Unit Price 0 Add" at bounding box center [425, 299] width 510 height 59
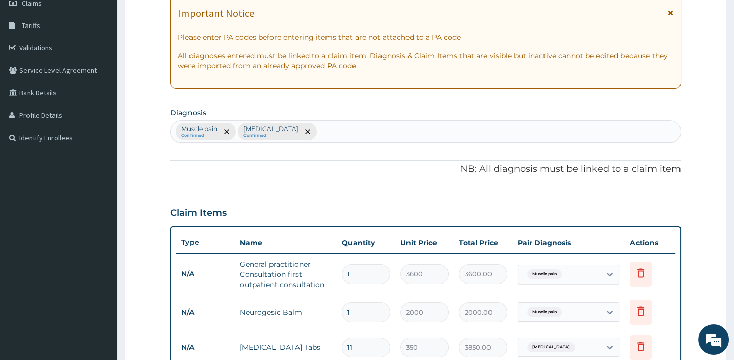
scroll to position [131, 0]
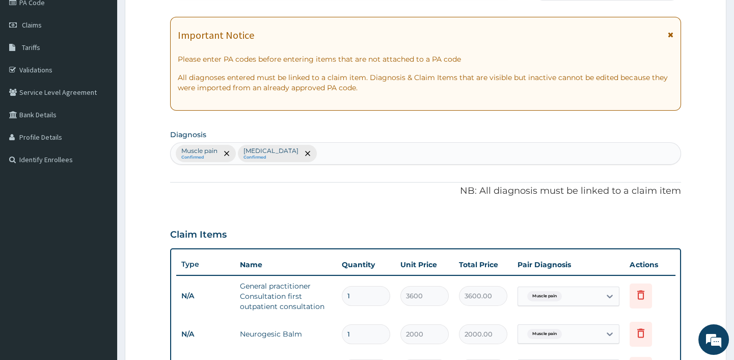
click at [309, 157] on div "Muscle pain Confirmed Sepsis Confirmed" at bounding box center [425, 153] width 509 height 21
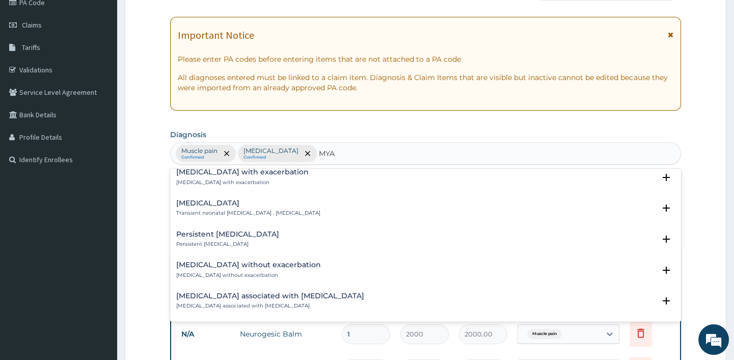
scroll to position [1372, 0]
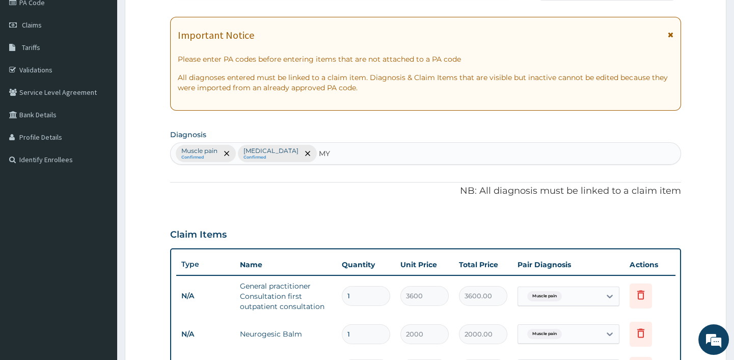
type input "M"
type input "PAIN"
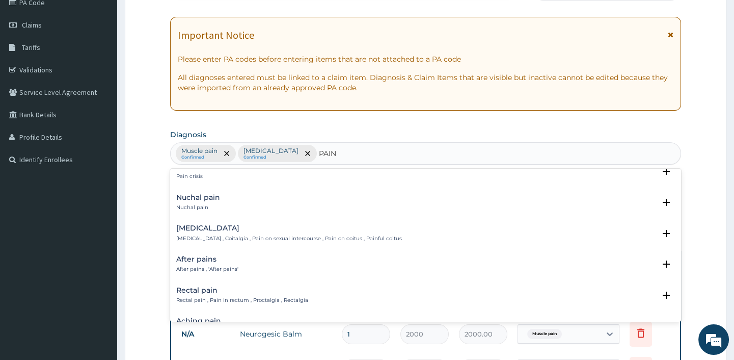
scroll to position [1365, 0]
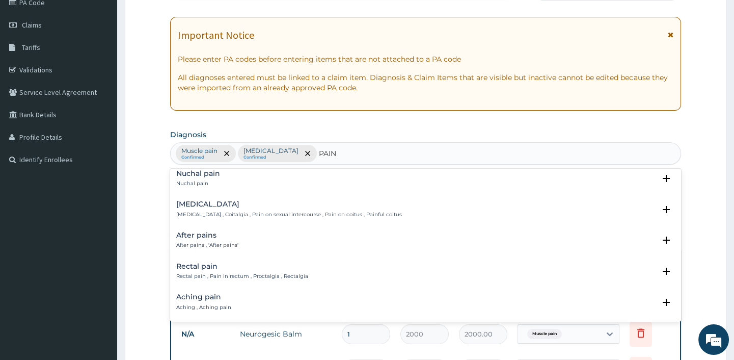
click at [473, 219] on div "Dyspareunia Dyspareunia , Coitalgia , Pain on sexual intercourse , Pain on coit…" at bounding box center [425, 211] width 498 height 23
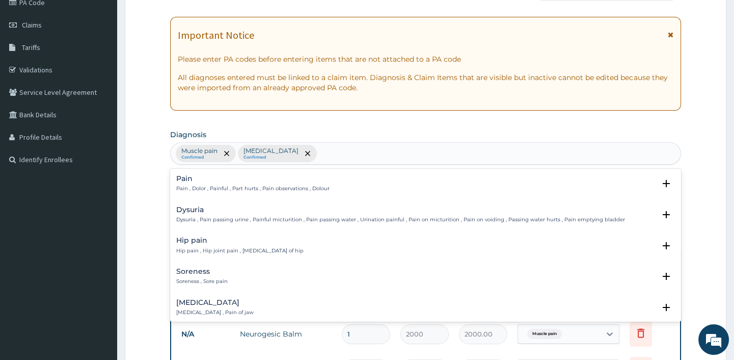
click at [312, 153] on div "Muscle pain Confirmed Sepsis Confirmed PAIN" at bounding box center [425, 153] width 509 height 21
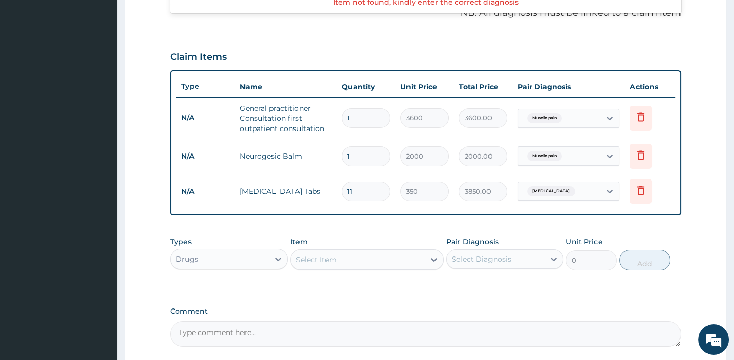
scroll to position [316, 0]
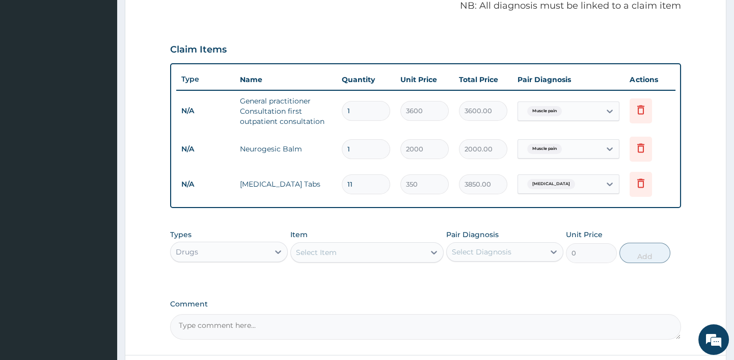
click at [362, 181] on input "11" at bounding box center [366, 184] width 48 height 20
type input "1"
type input "350.00"
type input "0.00"
type input "9"
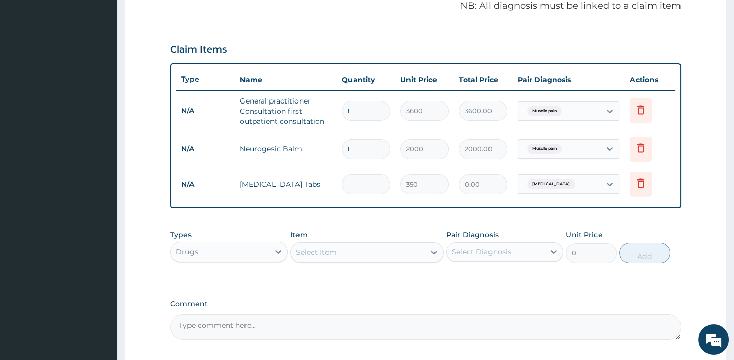
type input "3150.00"
type input "9"
click at [360, 268] on div "Types Drugs Item Select Item Pair Diagnosis Select Diagnosis Unit Price 0 Add" at bounding box center [425, 246] width 510 height 44
click at [336, 257] on div "Select Item" at bounding box center [316, 252] width 41 height 10
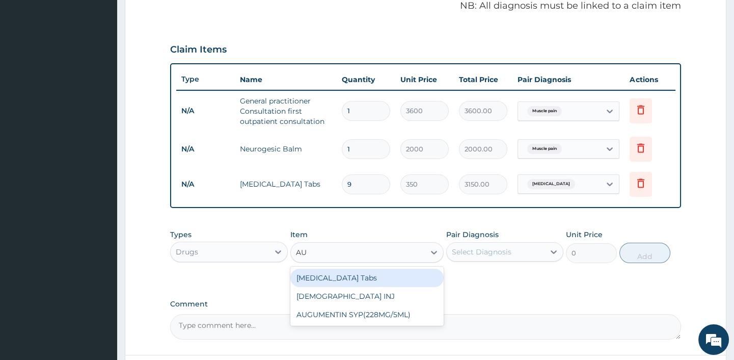
type input "AU"
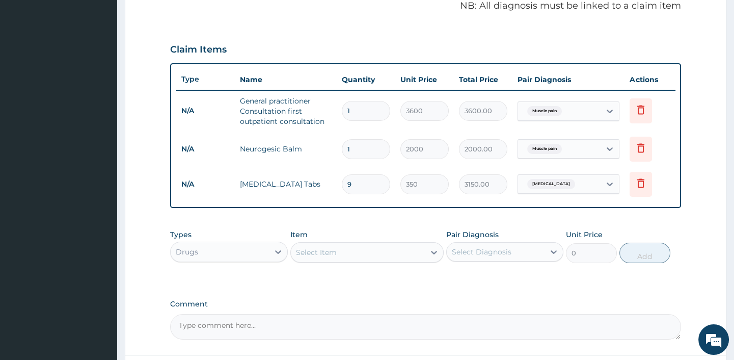
click at [498, 283] on div "Types Drugs Item Select Item Pair Diagnosis Select Diagnosis Unit Price 0 Add" at bounding box center [425, 253] width 510 height 59
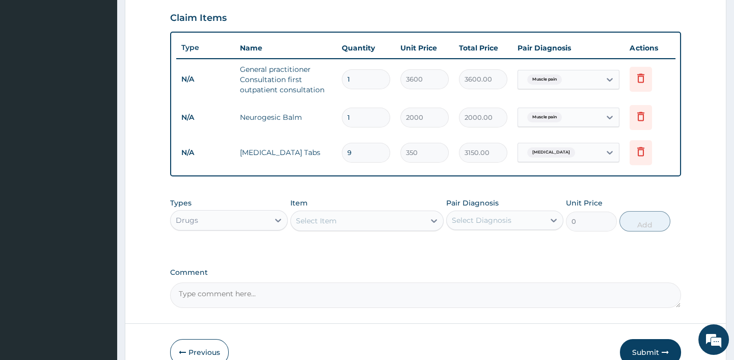
scroll to position [408, 0]
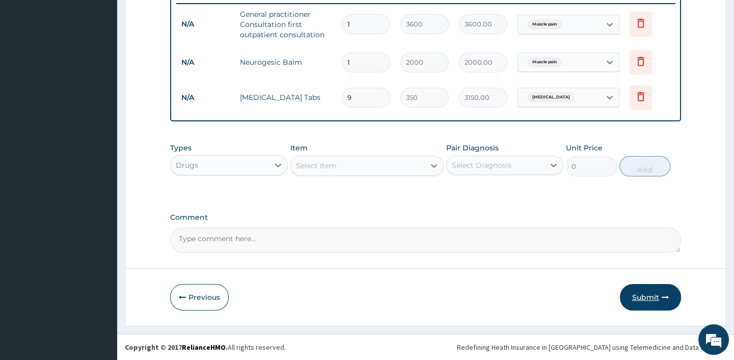
click at [647, 292] on button "Submit" at bounding box center [650, 297] width 61 height 26
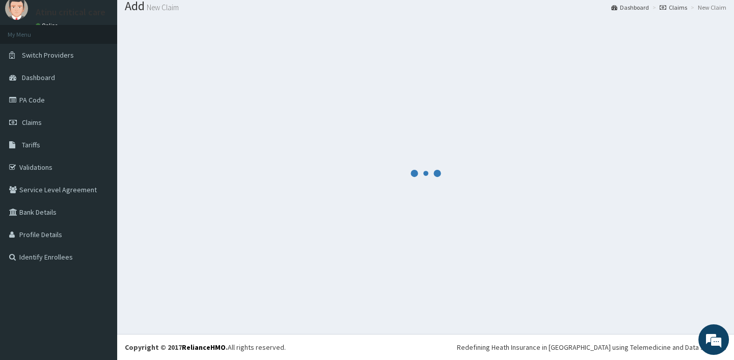
scroll to position [34, 0]
click at [511, 280] on div at bounding box center [426, 173] width 602 height 306
click at [456, 116] on div at bounding box center [426, 173] width 602 height 306
click at [44, 101] on link "PA Code" at bounding box center [58, 100] width 117 height 22
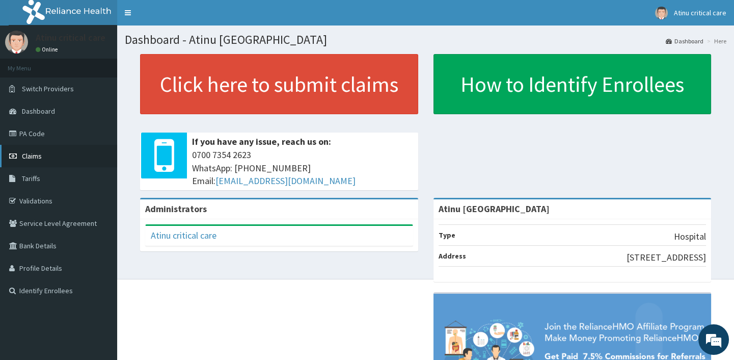
click at [34, 154] on span "Claims" at bounding box center [32, 155] width 20 height 9
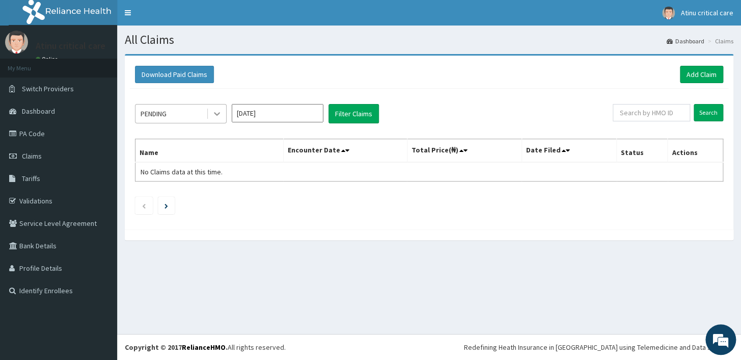
click at [214, 113] on icon at bounding box center [217, 115] width 6 height 4
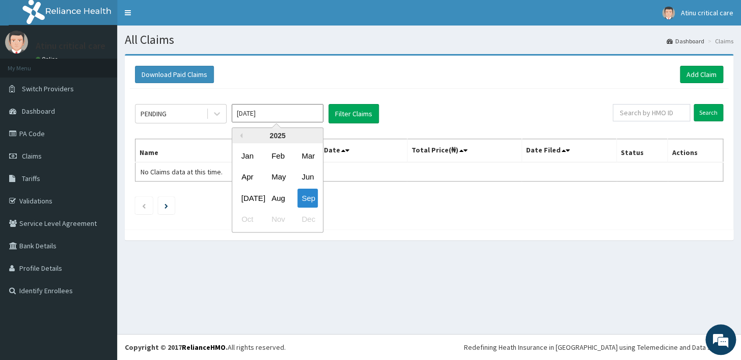
click at [295, 113] on input "Sep 2025" at bounding box center [278, 113] width 92 height 18
click at [281, 195] on div "Aug" at bounding box center [277, 197] width 20 height 19
type input "Aug 2025"
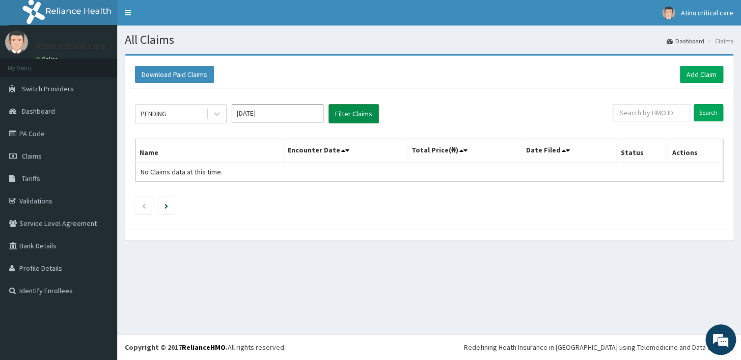
click at [359, 112] on button "Filter Claims" at bounding box center [354, 113] width 50 height 19
click at [342, 107] on button "Filter Claims" at bounding box center [354, 113] width 50 height 19
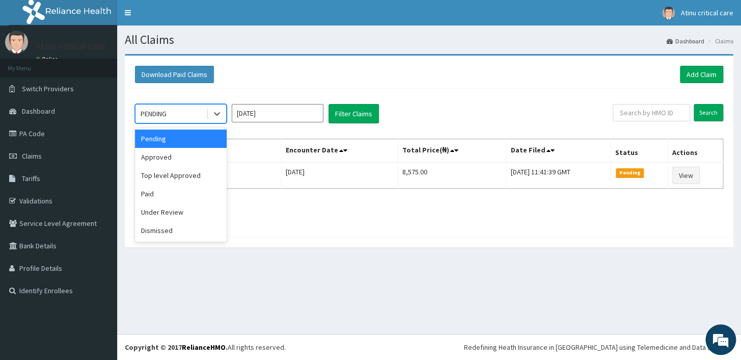
click at [199, 114] on div "PENDING" at bounding box center [170, 113] width 71 height 16
click at [188, 163] on div "Approved" at bounding box center [181, 157] width 92 height 18
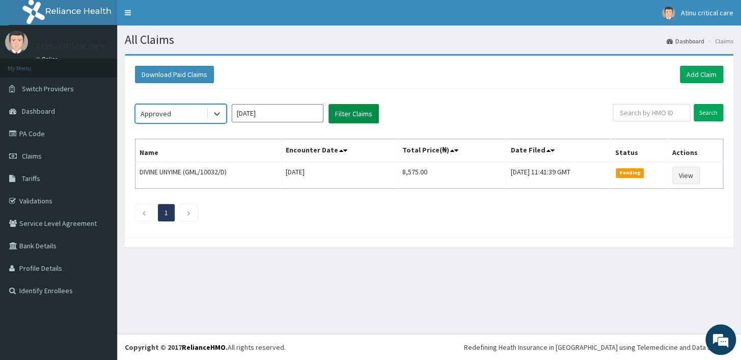
click at [349, 108] on button "Filter Claims" at bounding box center [354, 113] width 50 height 19
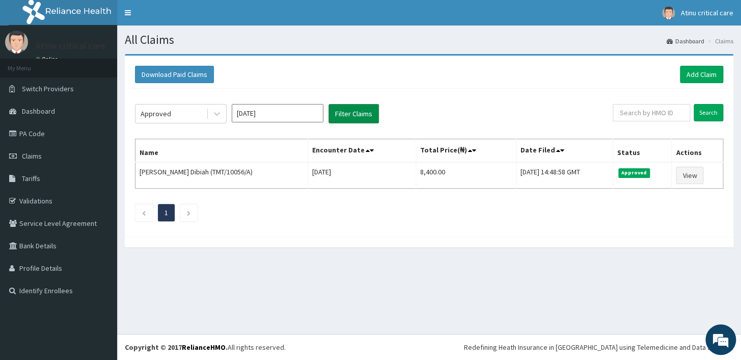
click at [345, 112] on button "Filter Claims" at bounding box center [354, 113] width 50 height 19
click at [188, 112] on div "Approved" at bounding box center [170, 113] width 71 height 16
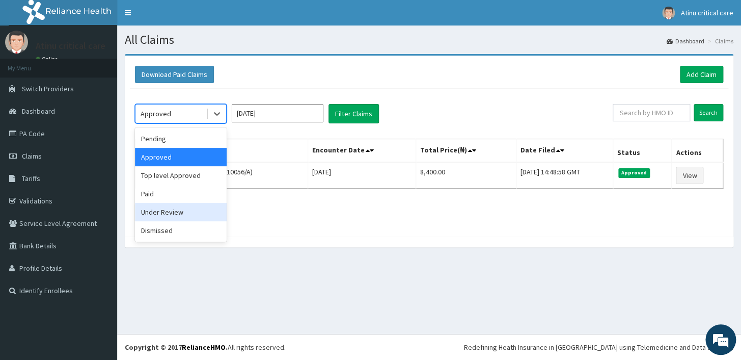
click at [177, 214] on div "Under Review" at bounding box center [181, 212] width 92 height 18
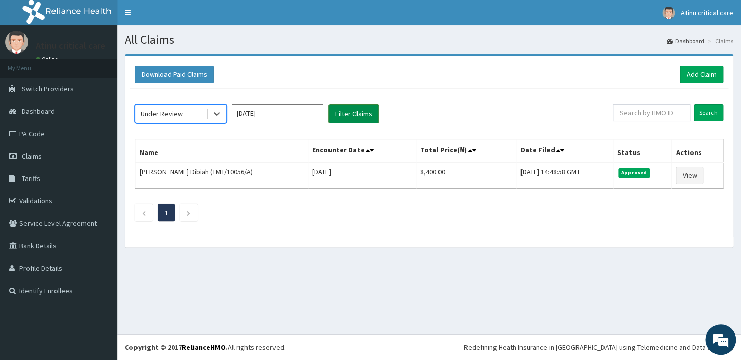
click at [353, 112] on button "Filter Claims" at bounding box center [354, 113] width 50 height 19
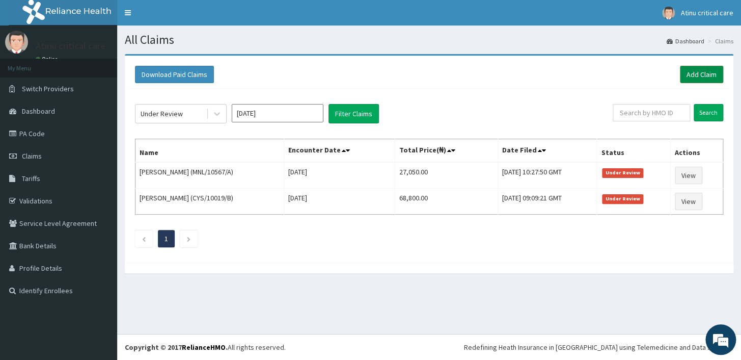
click at [698, 69] on link "Add Claim" at bounding box center [701, 74] width 43 height 17
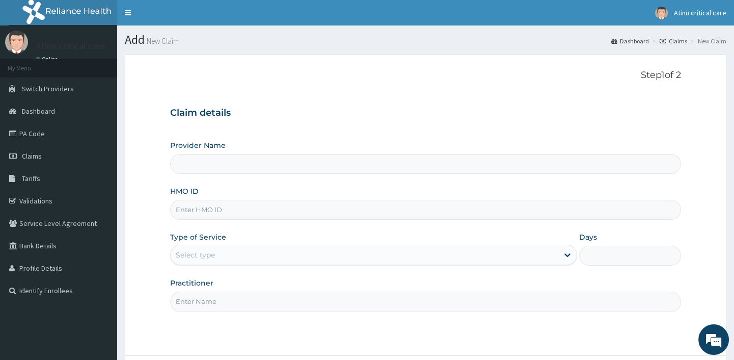
click at [226, 213] on input "HMO ID" at bounding box center [425, 210] width 510 height 20
type input "Atinu [GEOGRAPHIC_DATA]"
click at [258, 218] on input "HMO ID" at bounding box center [425, 210] width 510 height 20
click at [206, 209] on input "prl/10304/a" at bounding box center [425, 210] width 510 height 20
type input "prl/10046/a"
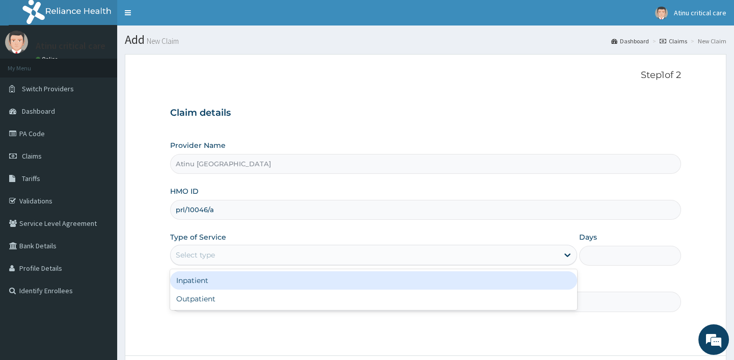
click at [195, 251] on div "Select type" at bounding box center [195, 255] width 39 height 10
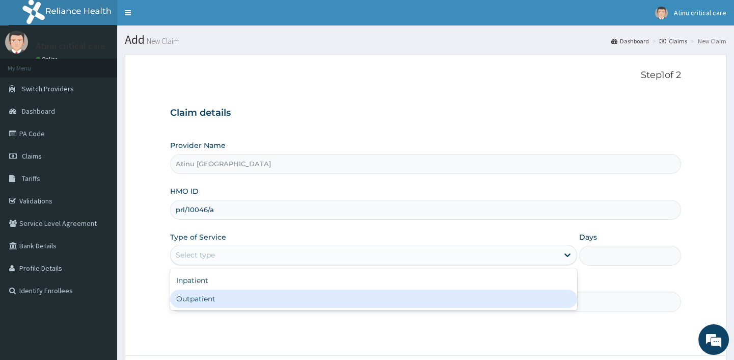
click at [179, 297] on div "Outpatient" at bounding box center [373, 298] width 407 height 18
type input "1"
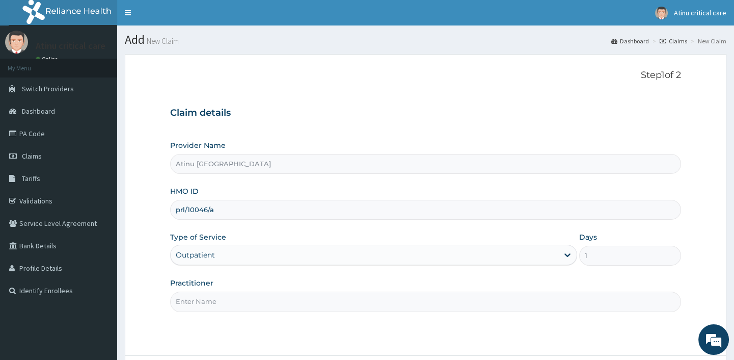
click at [182, 298] on input "Practitioner" at bounding box center [425, 301] width 510 height 20
type input "[PERSON_NAME]"
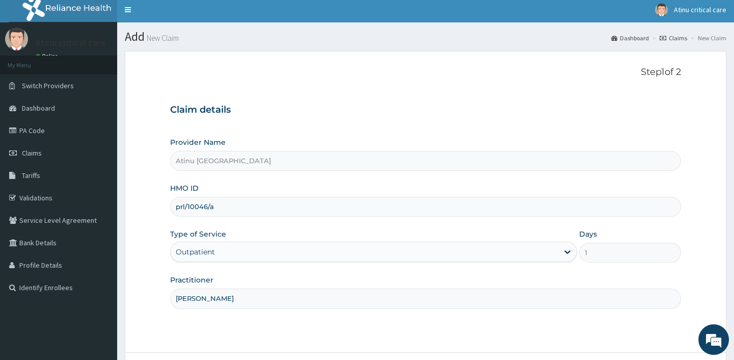
scroll to position [87, 0]
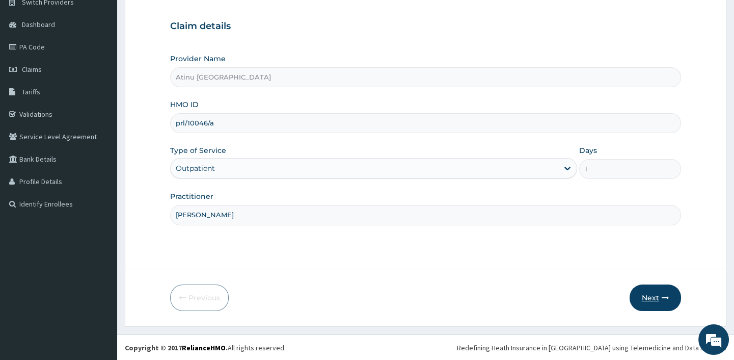
click at [657, 297] on button "Next" at bounding box center [655, 297] width 51 height 26
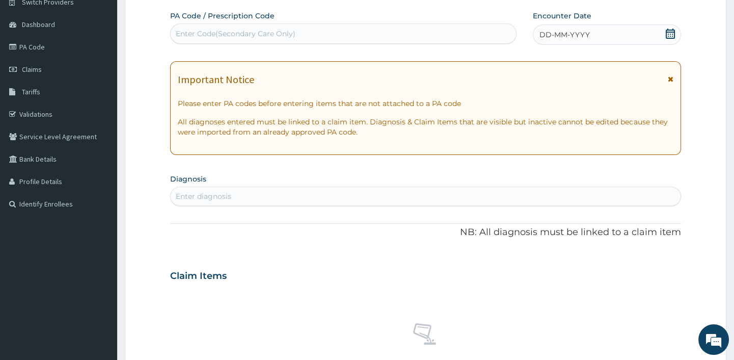
click at [670, 31] on icon at bounding box center [670, 34] width 9 height 10
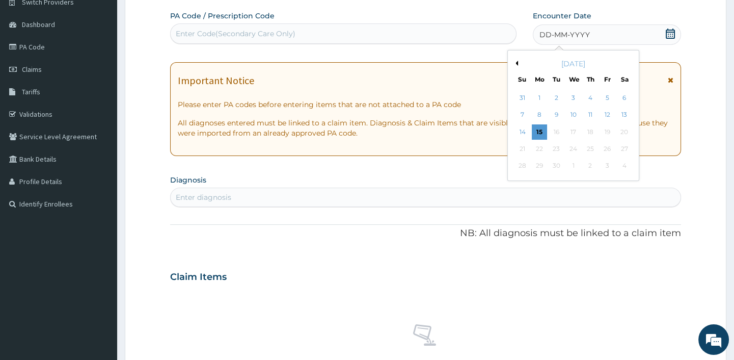
click at [515, 62] on button "Previous Month" at bounding box center [515, 63] width 5 height 5
click at [624, 147] on div "23" at bounding box center [623, 148] width 15 height 15
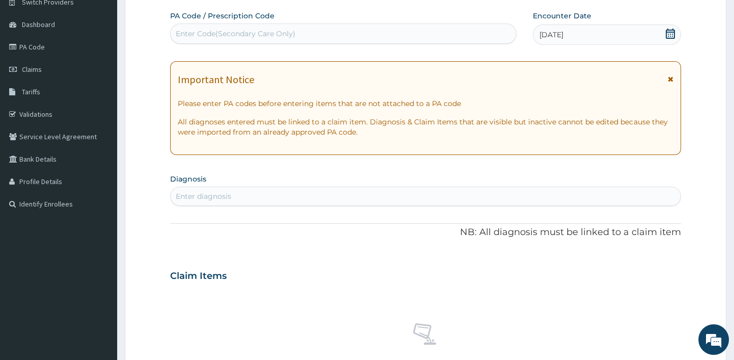
click at [223, 194] on div "Enter diagnosis" at bounding box center [204, 196] width 56 height 10
type input "MYAL"
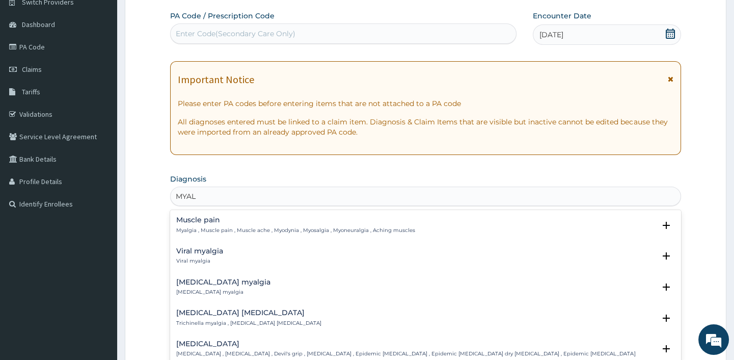
click at [229, 227] on p "Myalgia , Muscle pain , Muscle ache , Myodynia , Myosalgia , Myoneuralgia , Ach…" at bounding box center [295, 230] width 239 height 7
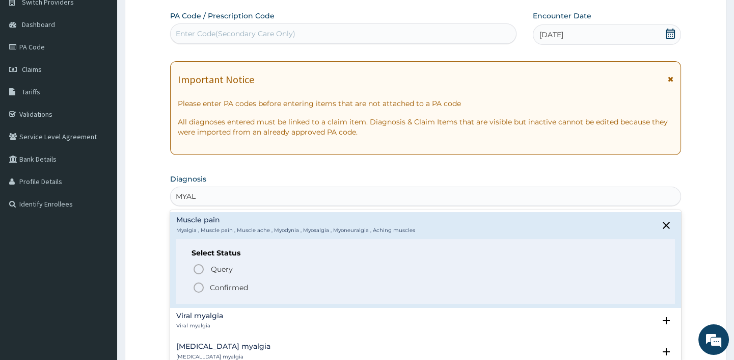
click at [196, 283] on circle "status option filled" at bounding box center [198, 287] width 9 height 9
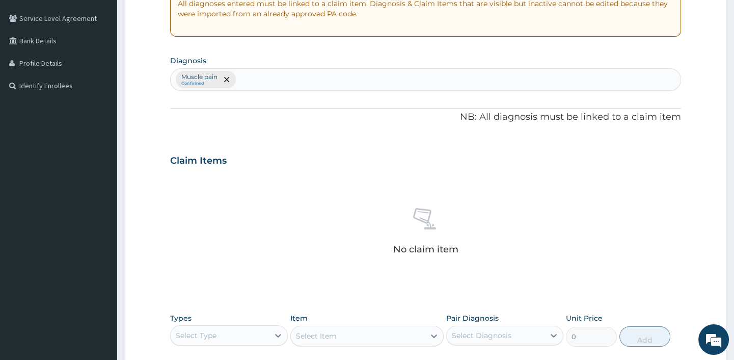
scroll to position [226, 0]
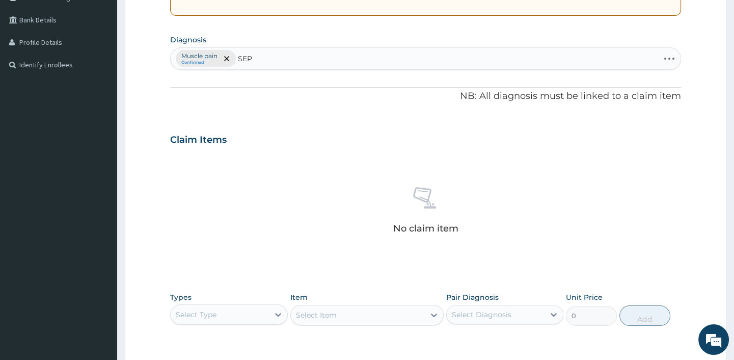
type input "SEPS"
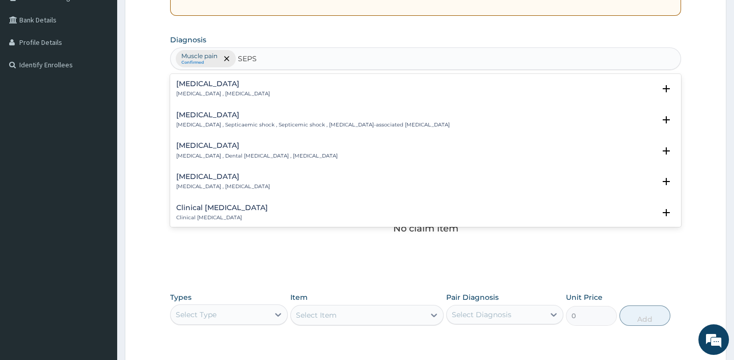
click at [188, 88] on div "[MEDICAL_DATA] [MEDICAL_DATA] , [MEDICAL_DATA]" at bounding box center [223, 89] width 94 height 18
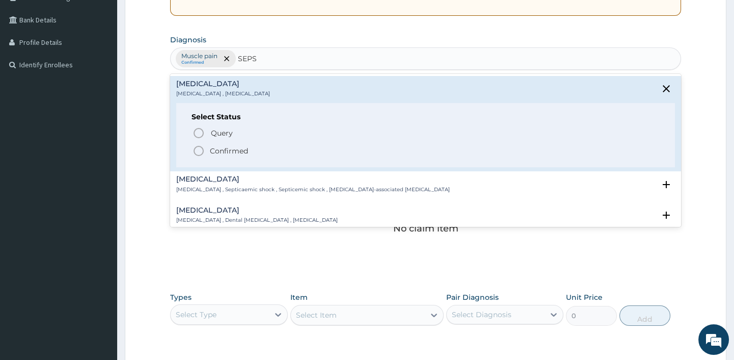
click at [209, 147] on span "Confirmed" at bounding box center [426, 151] width 467 height 12
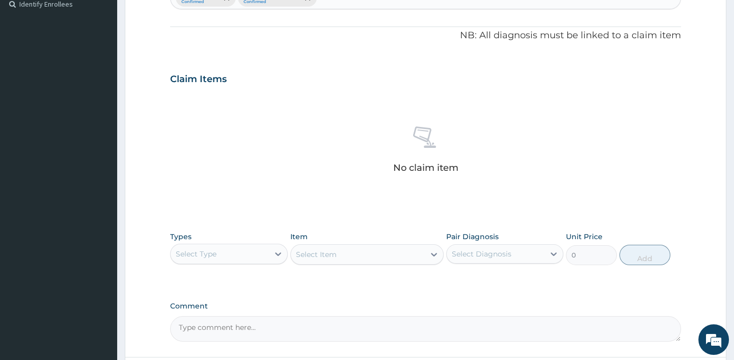
scroll to position [365, 0]
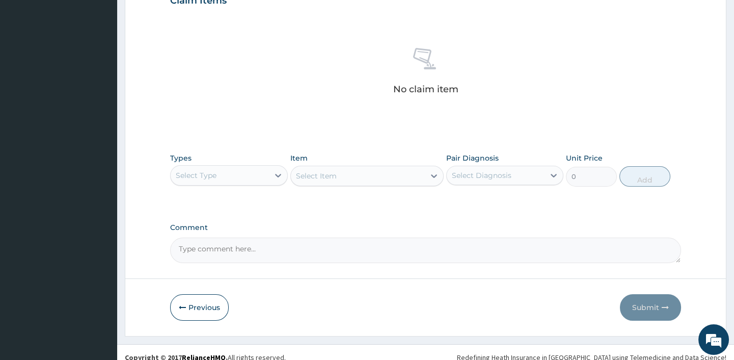
click at [207, 177] on div "Select Type" at bounding box center [196, 175] width 41 height 10
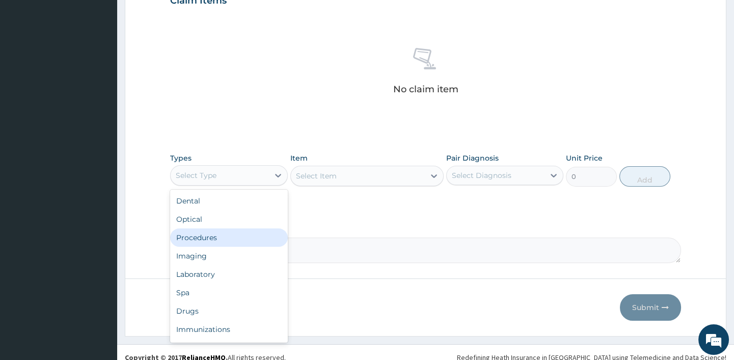
click at [208, 232] on div "Procedures" at bounding box center [228, 237] width 117 height 18
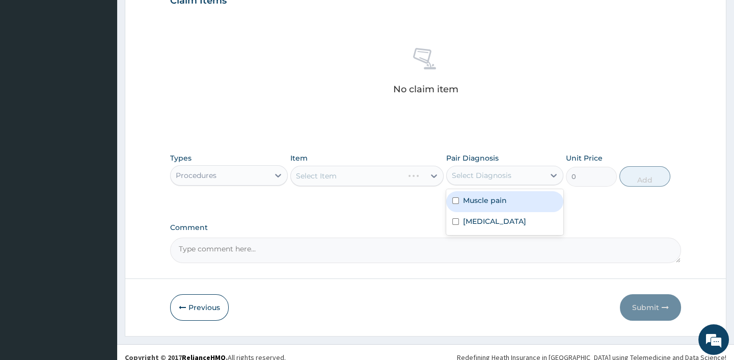
click at [525, 171] on div "Select Diagnosis" at bounding box center [496, 175] width 98 height 16
click at [486, 200] on label "Muscle pain" at bounding box center [485, 200] width 44 height 10
checkbox input "true"
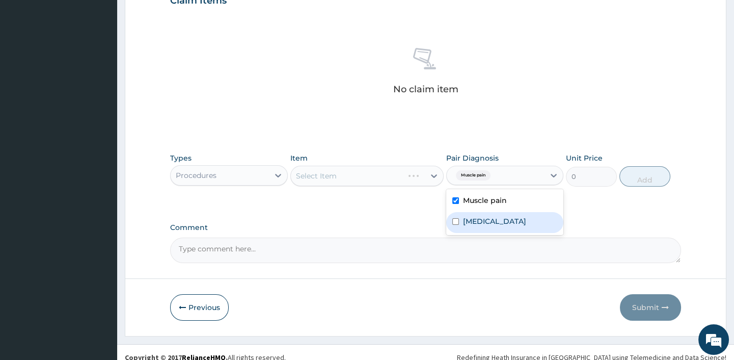
click at [469, 216] on label "[MEDICAL_DATA]" at bounding box center [494, 221] width 63 height 10
checkbox input "true"
click at [473, 198] on label "Muscle pain" at bounding box center [485, 200] width 44 height 10
checkbox input "false"
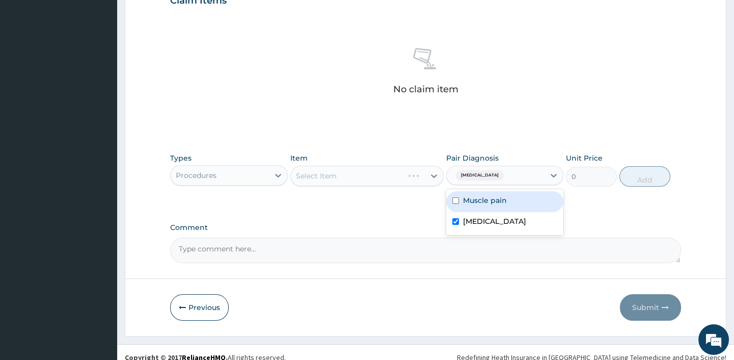
click at [385, 177] on div "Select Item" at bounding box center [366, 176] width 153 height 20
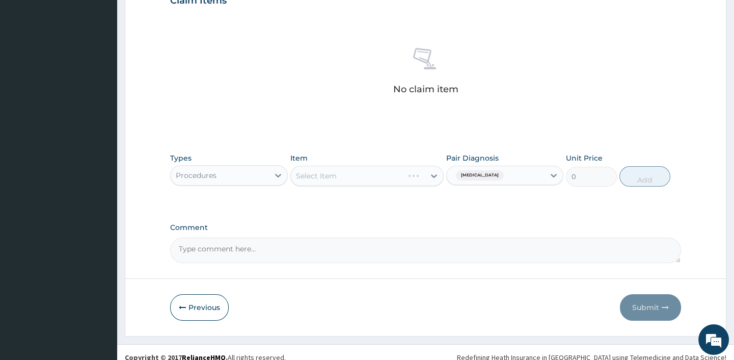
click at [375, 172] on div "Select Item" at bounding box center [366, 176] width 153 height 20
click at [373, 173] on div "Select Item" at bounding box center [366, 176] width 153 height 20
click at [324, 176] on div "Select Item" at bounding box center [316, 176] width 41 height 10
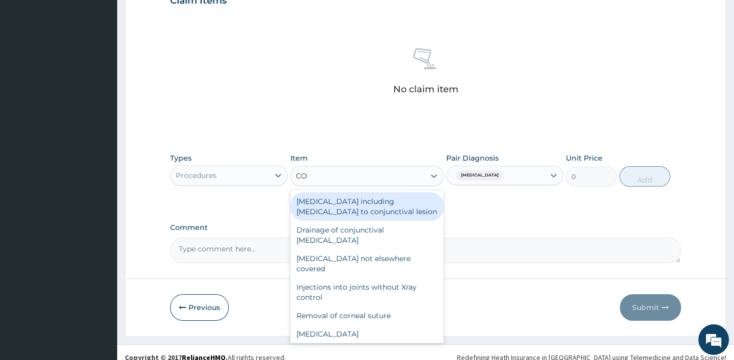
type input "C"
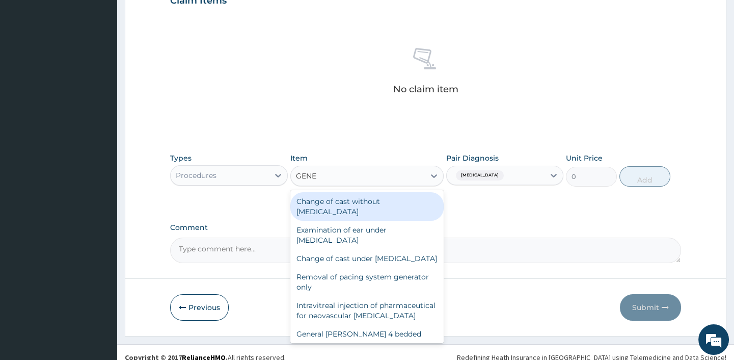
type input "GENER"
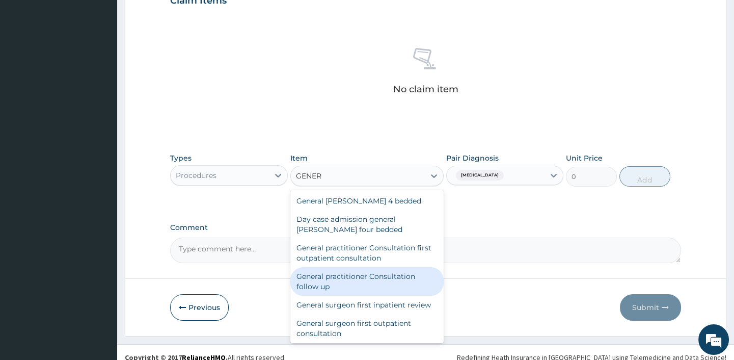
scroll to position [139, 0]
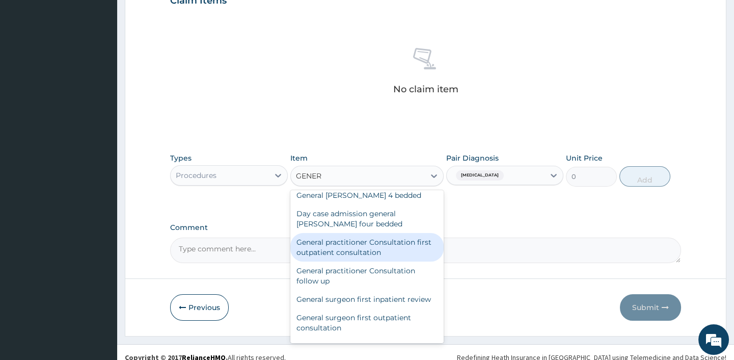
click at [357, 261] on div "General practitioner Consultation first outpatient consultation" at bounding box center [366, 247] width 153 height 29
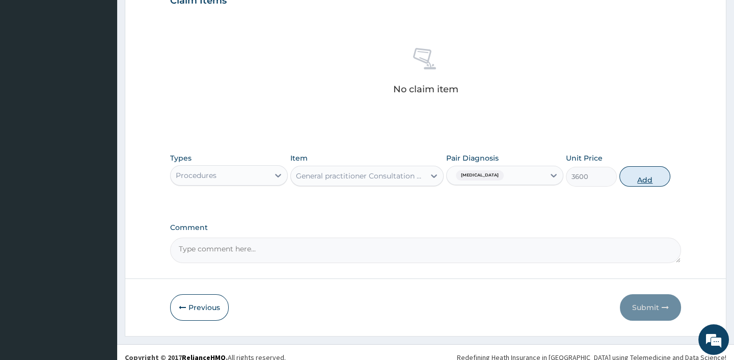
click at [654, 173] on button "Add" at bounding box center [644, 176] width 51 height 20
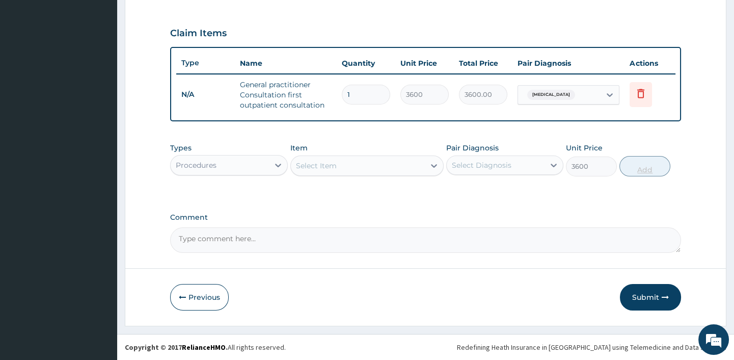
type input "0"
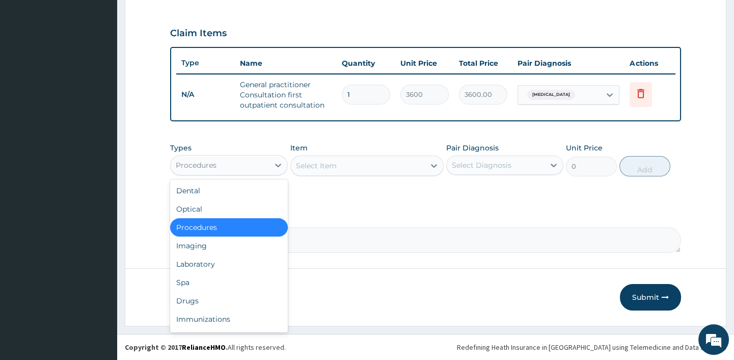
click at [242, 162] on div "Procedures" at bounding box center [220, 165] width 98 height 16
click at [181, 301] on div "Drugs" at bounding box center [228, 300] width 117 height 18
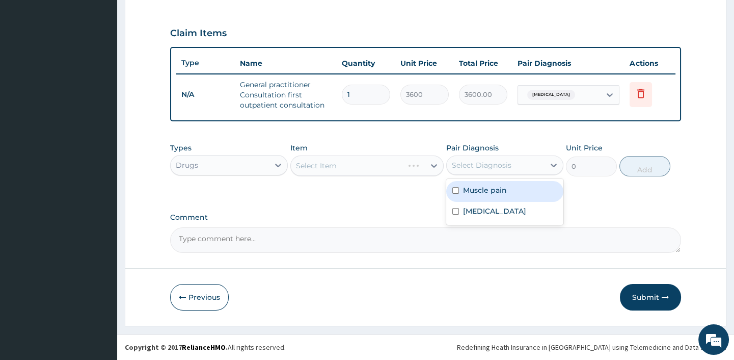
click at [500, 167] on div "Select Diagnosis" at bounding box center [482, 165] width 60 height 10
click at [485, 187] on label "Muscle pain" at bounding box center [485, 190] width 44 height 10
checkbox input "true"
click at [333, 161] on div "Select Item" at bounding box center [316, 165] width 41 height 10
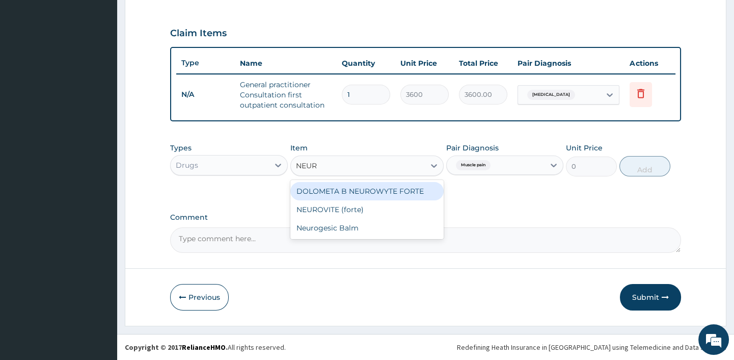
type input "NEURO"
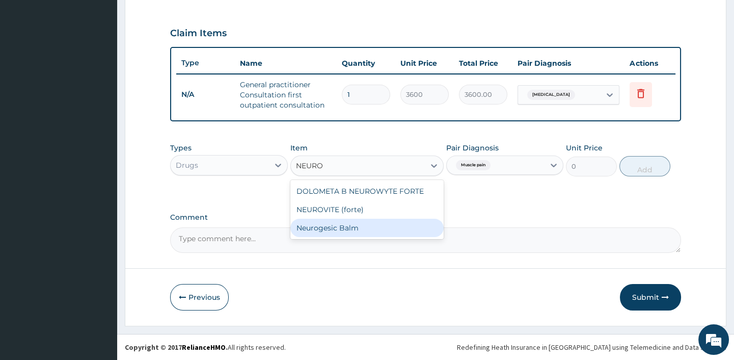
click at [355, 229] on div "Neurogesic Balm" at bounding box center [366, 228] width 153 height 18
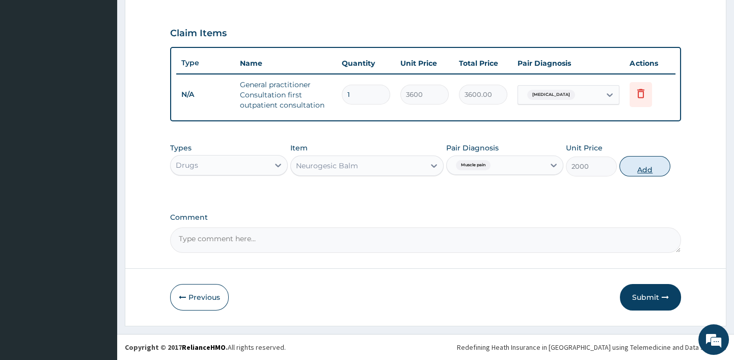
click at [647, 165] on button "Add" at bounding box center [644, 166] width 51 height 20
type input "0"
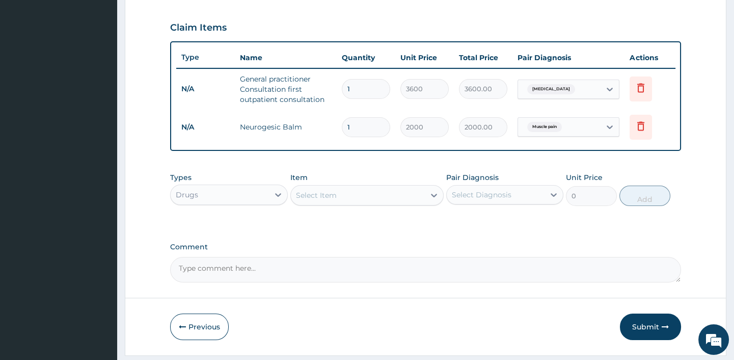
click at [328, 200] on div "Select Item" at bounding box center [316, 195] width 41 height 10
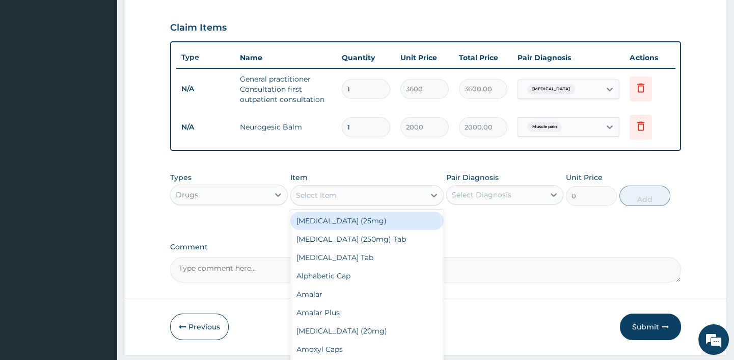
type input "S"
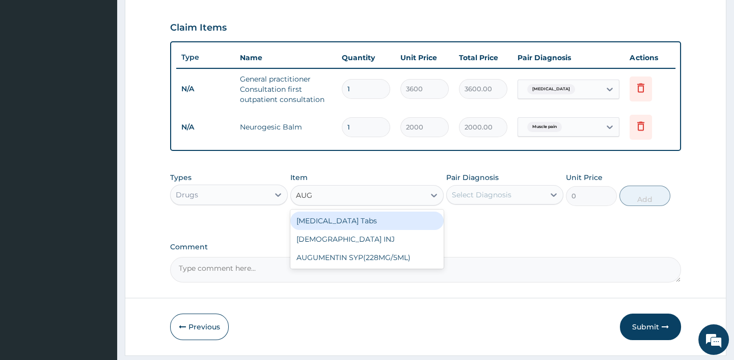
type input "AUGM"
click at [327, 226] on div "[MEDICAL_DATA] Tabs" at bounding box center [366, 220] width 153 height 18
type input "350"
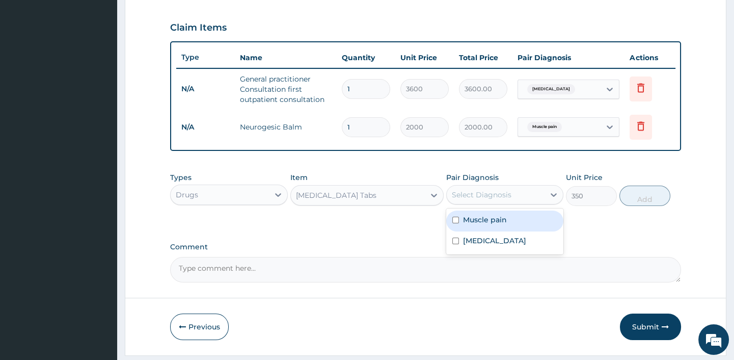
click at [504, 200] on div "Select Diagnosis" at bounding box center [482, 194] width 60 height 10
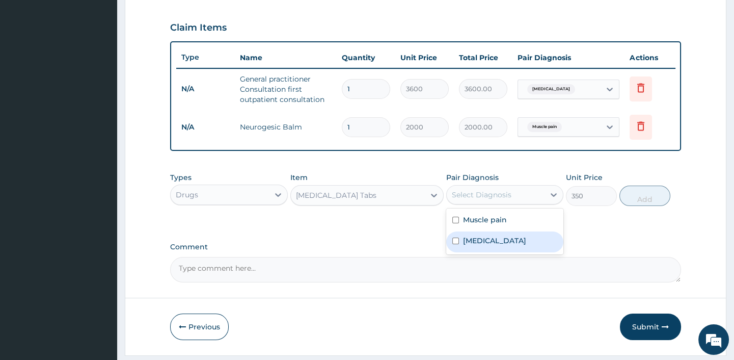
click at [486, 247] on div "[MEDICAL_DATA]" at bounding box center [504, 241] width 117 height 21
checkbox input "true"
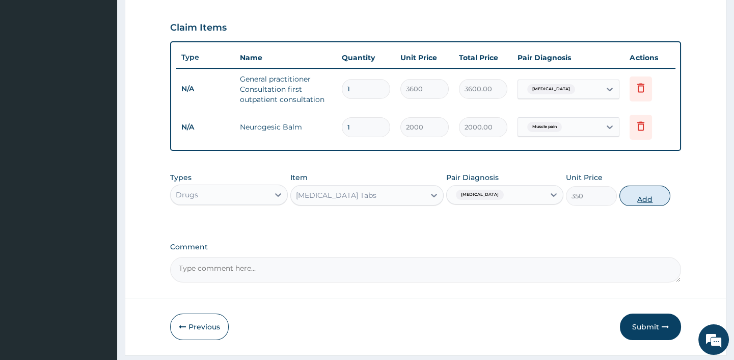
click at [642, 204] on button "Add" at bounding box center [644, 195] width 51 height 20
type input "0"
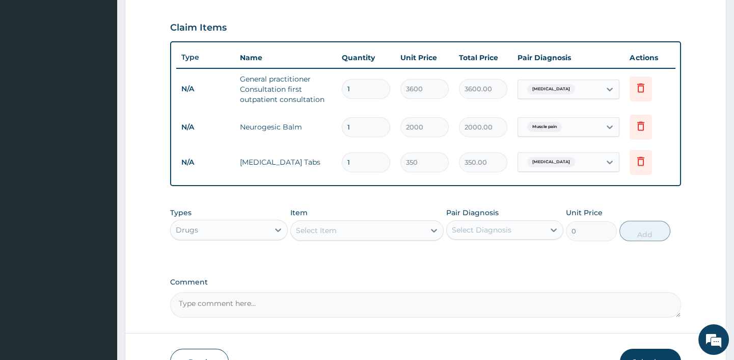
type input "0.00"
type input "9"
type input "3150.00"
type input "9"
click at [318, 261] on div "Types Drugs Item Select Item Pair Diagnosis Select Diagnosis Unit Price 0 Add" at bounding box center [425, 231] width 510 height 59
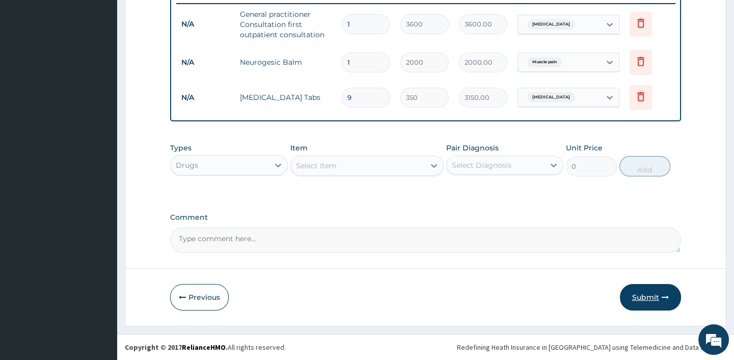
click at [646, 293] on button "Submit" at bounding box center [650, 297] width 61 height 26
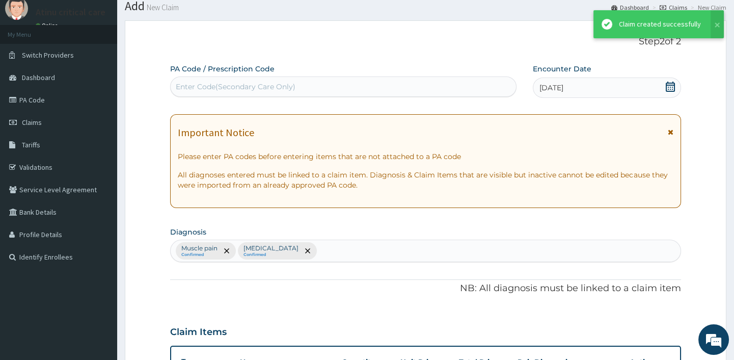
scroll to position [408, 0]
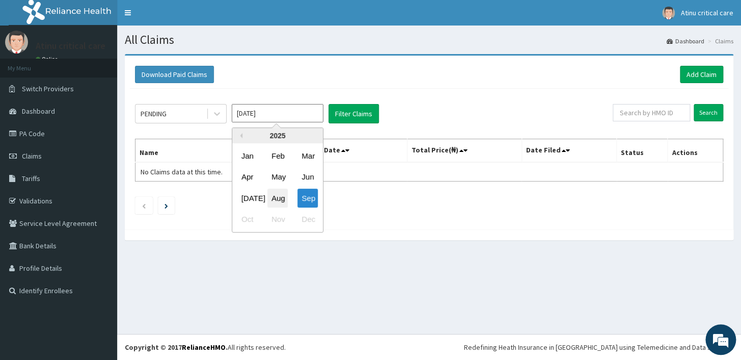
click at [279, 201] on div "Aug" at bounding box center [277, 197] width 20 height 19
type input "[DATE]"
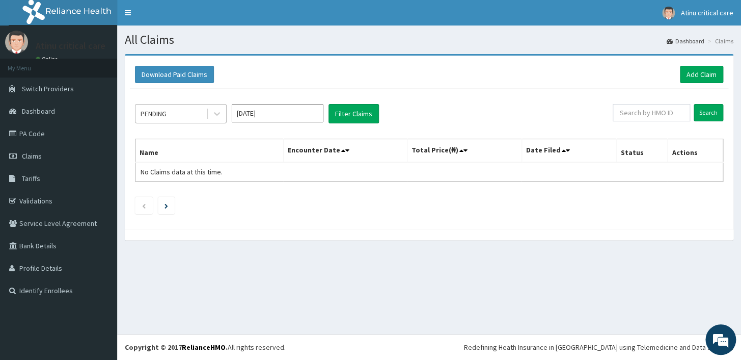
click at [183, 112] on div "PENDING" at bounding box center [170, 113] width 71 height 16
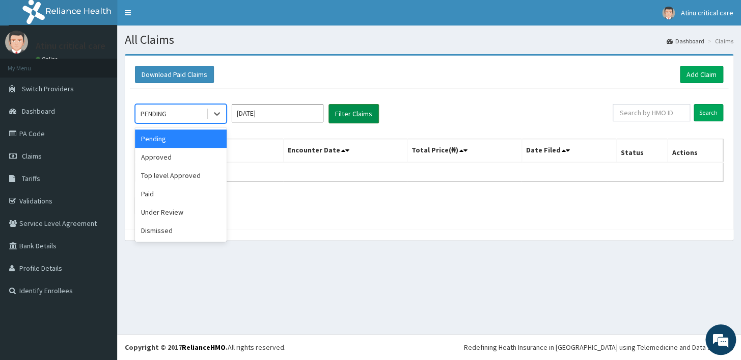
click at [362, 113] on button "Filter Claims" at bounding box center [354, 113] width 50 height 19
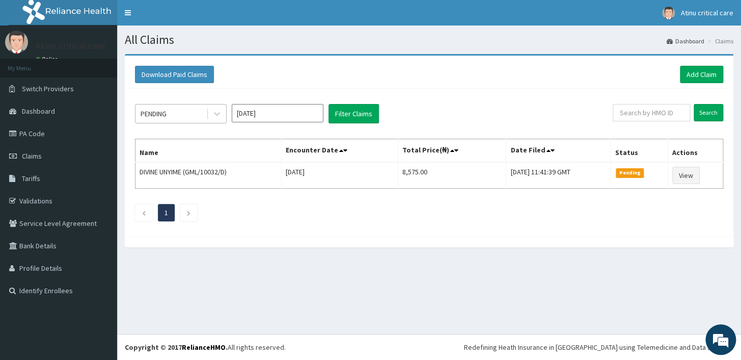
click at [199, 116] on div "PENDING" at bounding box center [170, 113] width 71 height 16
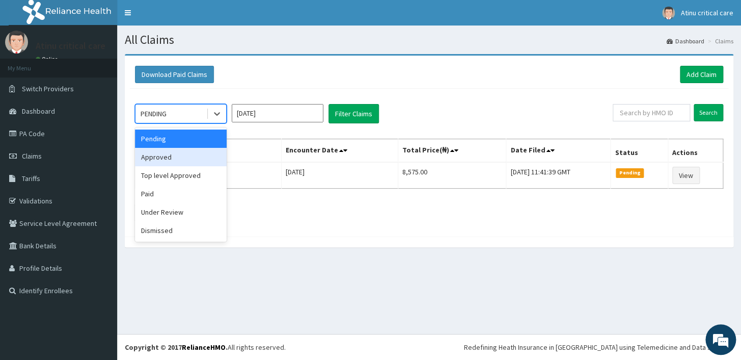
click at [190, 163] on div "Approved" at bounding box center [181, 157] width 92 height 18
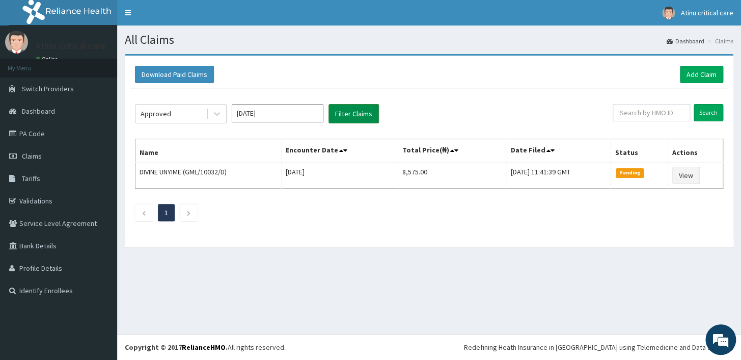
click at [357, 107] on button "Filter Claims" at bounding box center [354, 113] width 50 height 19
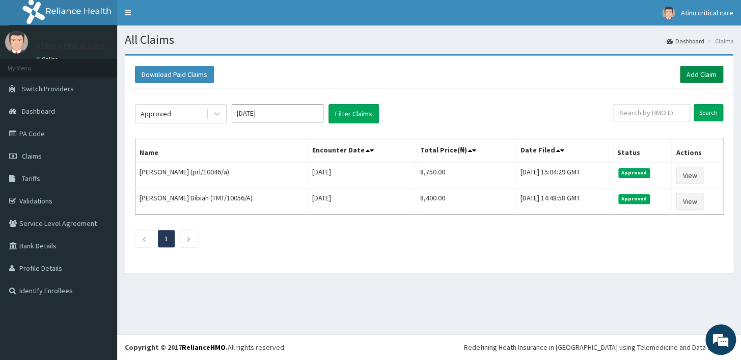
click at [708, 69] on link "Add Claim" at bounding box center [701, 74] width 43 height 17
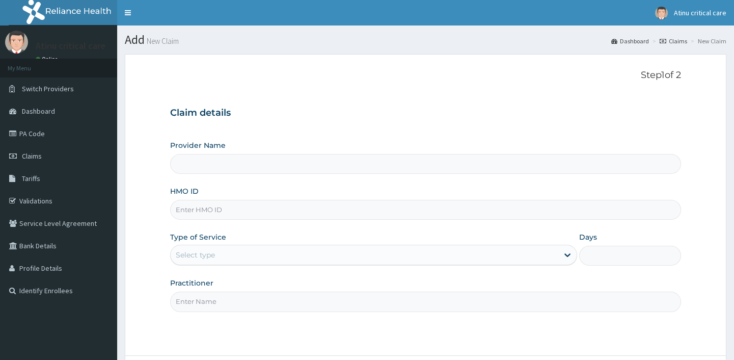
click at [207, 210] on input "HMO ID" at bounding box center [425, 210] width 510 height 20
type input "Atinu Critical Care Hospital"
type input "O"
type input "PRL/10046/C"
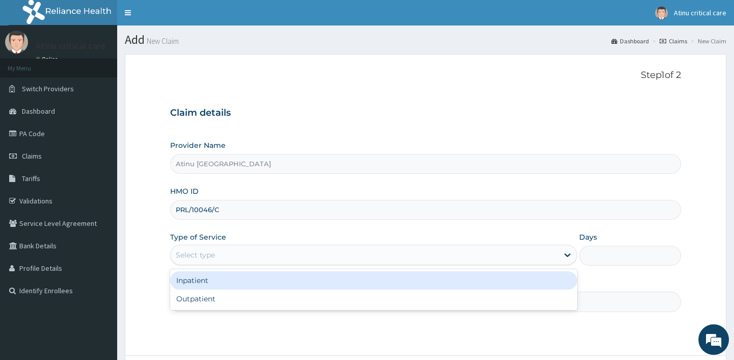
click at [259, 249] on div "Select type" at bounding box center [365, 255] width 388 height 16
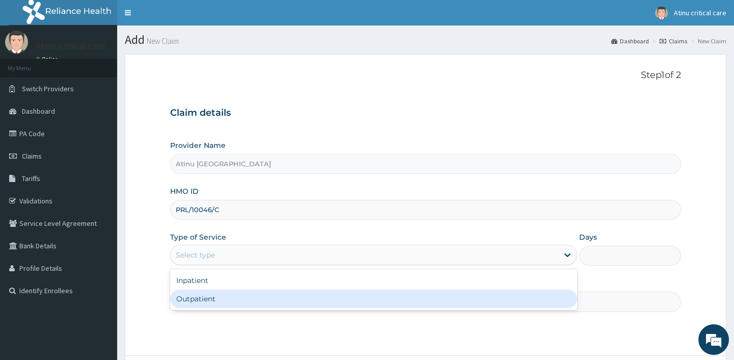
click at [227, 297] on div "Outpatient" at bounding box center [373, 298] width 407 height 18
type input "1"
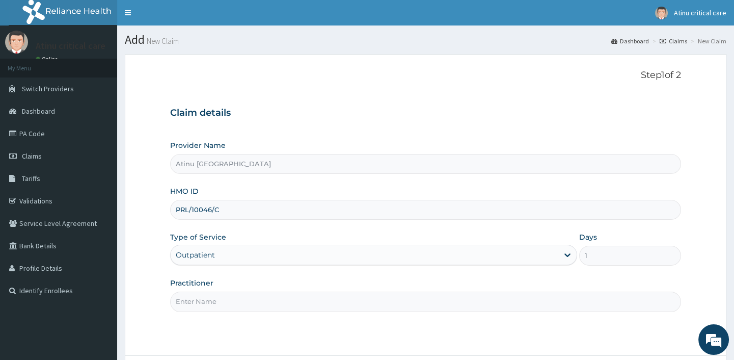
click at [372, 300] on input "Practitioner" at bounding box center [425, 301] width 510 height 20
type input "DR KINGSLEY"
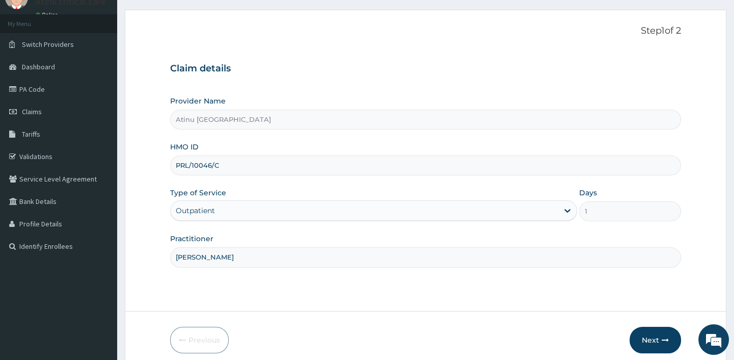
scroll to position [87, 0]
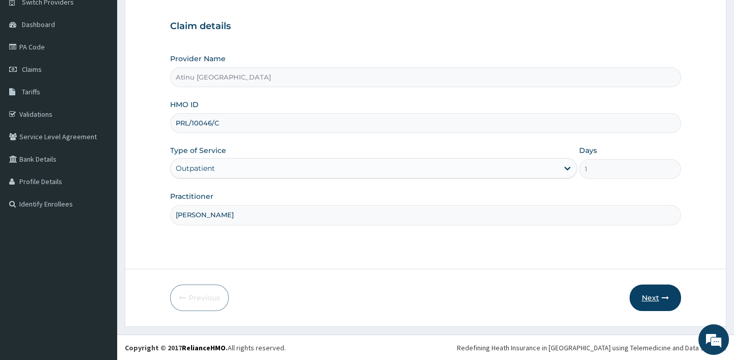
click at [649, 295] on button "Next" at bounding box center [655, 297] width 51 height 26
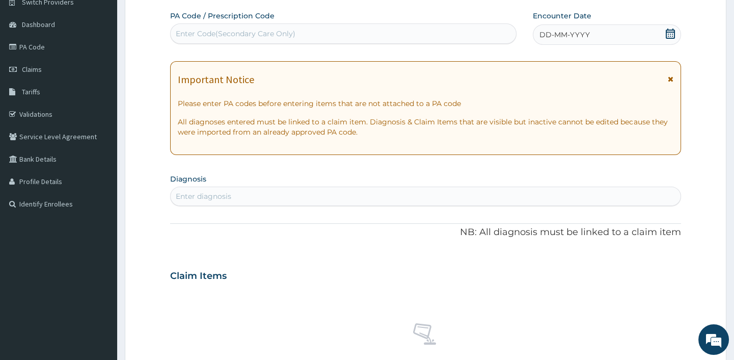
click at [672, 32] on icon at bounding box center [670, 34] width 10 height 10
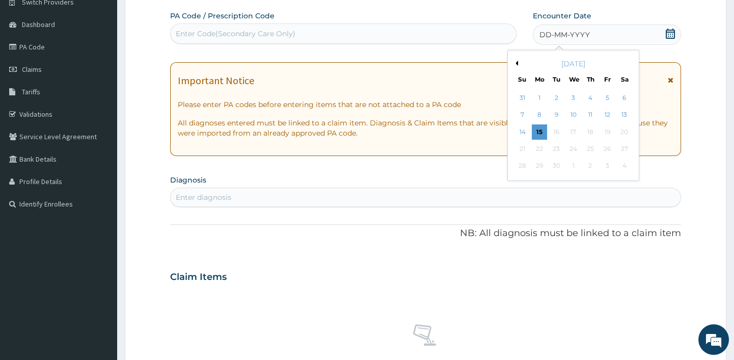
click at [516, 62] on button "Previous Month" at bounding box center [515, 63] width 5 height 5
click at [626, 145] on div "23" at bounding box center [623, 148] width 15 height 15
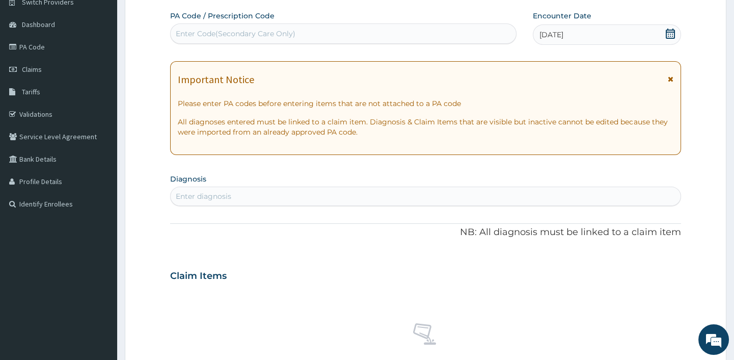
click at [265, 196] on div "Enter diagnosis" at bounding box center [425, 196] width 509 height 16
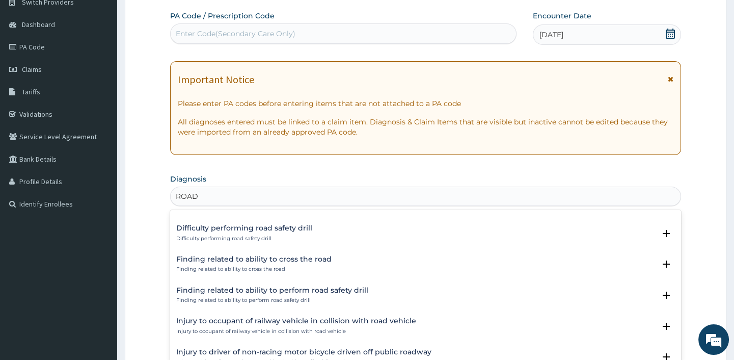
scroll to position [315, 0]
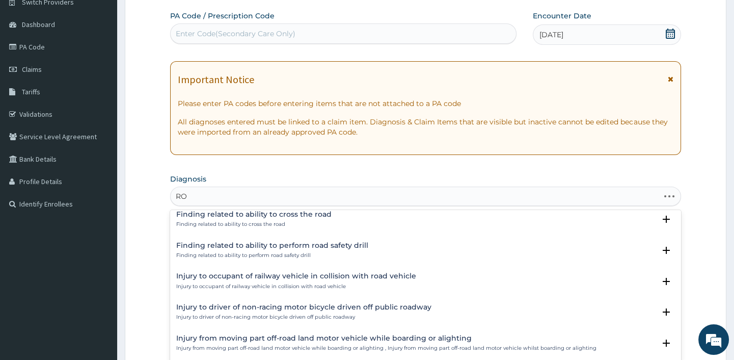
type input "R"
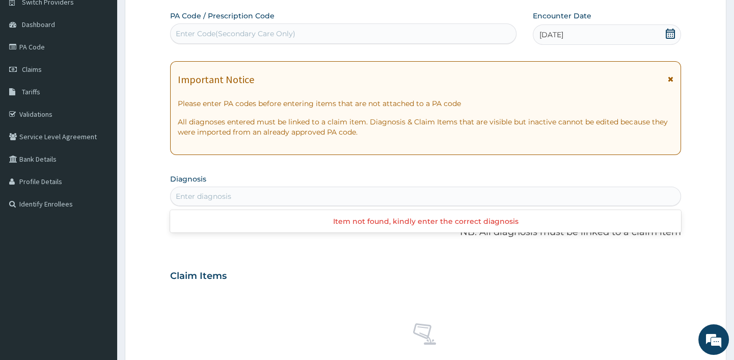
type input "T"
type input "R"
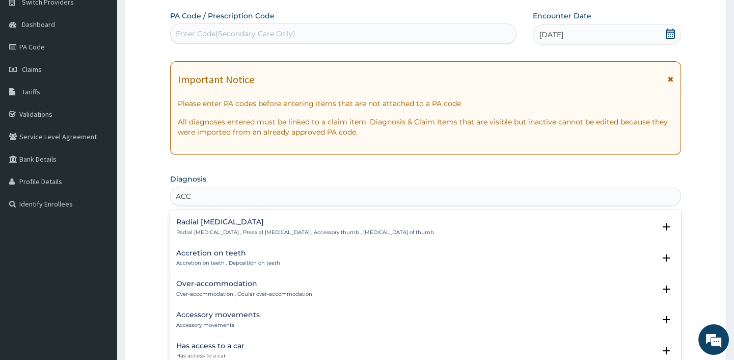
scroll to position [1403, 0]
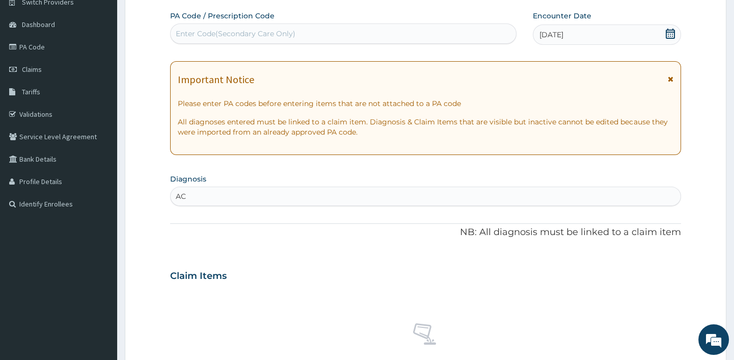
type input "A"
type input "ROA"
click at [224, 193] on div "Enter diagnosis" at bounding box center [425, 196] width 509 height 16
type input "R"
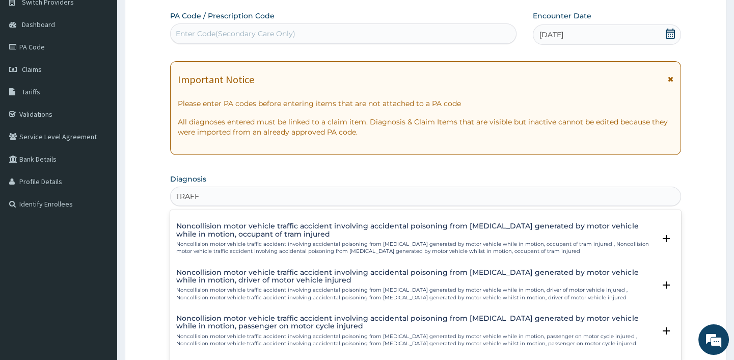
scroll to position [881, 0]
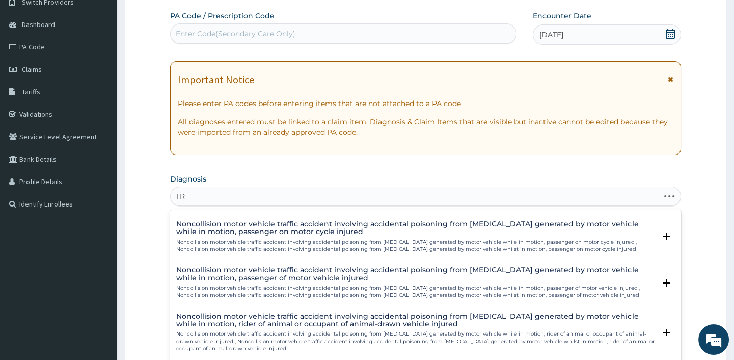
type input "T"
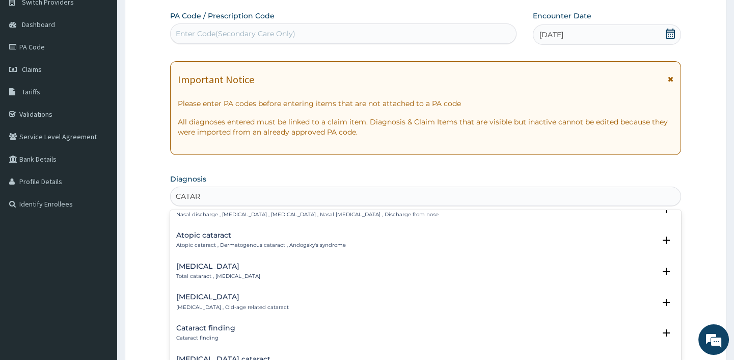
scroll to position [285, 0]
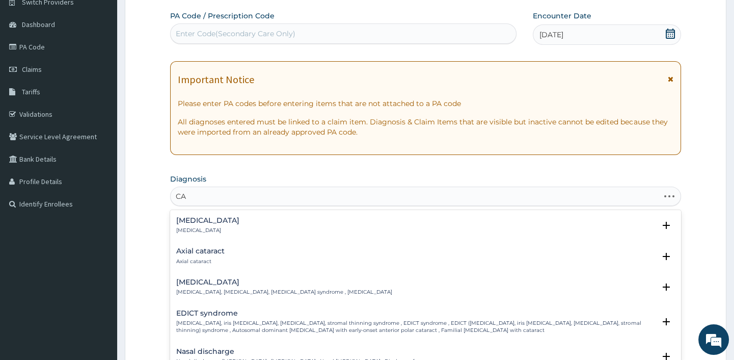
type input "C"
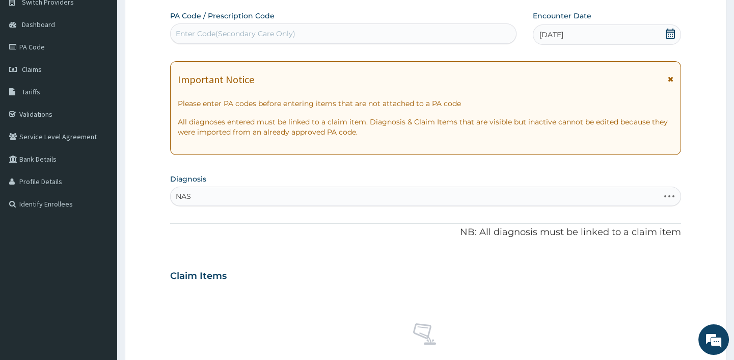
type input "NASA"
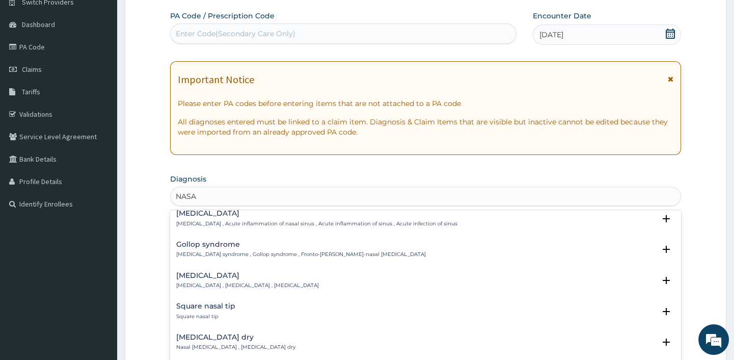
scroll to position [694, 0]
click at [209, 271] on h4 "Nasal congestion" at bounding box center [247, 275] width 143 height 8
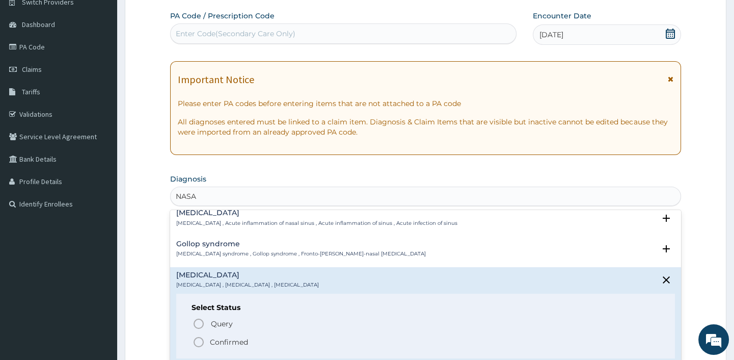
click at [196, 336] on icon "status option filled" at bounding box center [199, 342] width 12 height 12
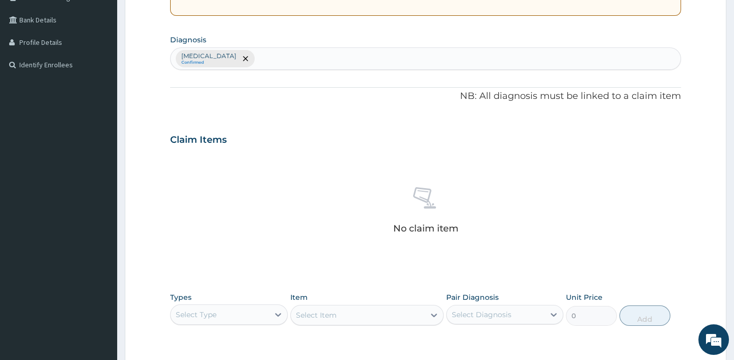
scroll to position [318, 0]
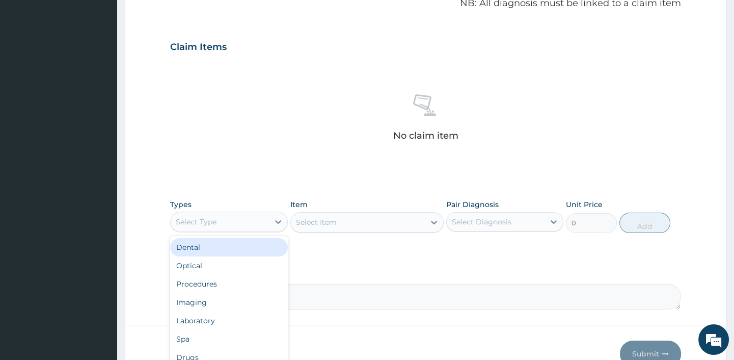
click at [233, 223] on div "Select Type" at bounding box center [220, 221] width 98 height 16
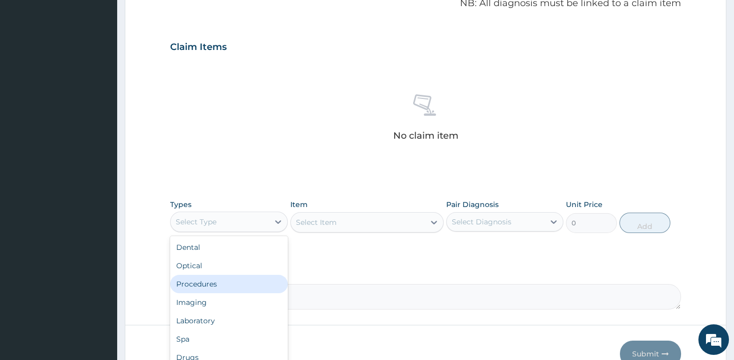
click at [198, 282] on div "Procedures" at bounding box center [228, 284] width 117 height 18
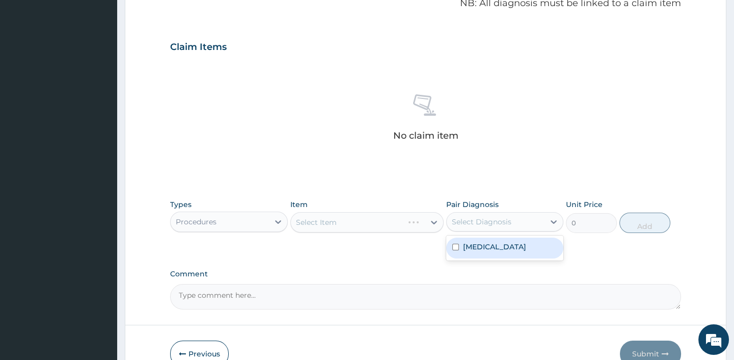
click at [513, 220] on div "Select Diagnosis" at bounding box center [496, 221] width 98 height 16
click at [488, 244] on label "Nasal congestion" at bounding box center [494, 246] width 63 height 10
checkbox input "true"
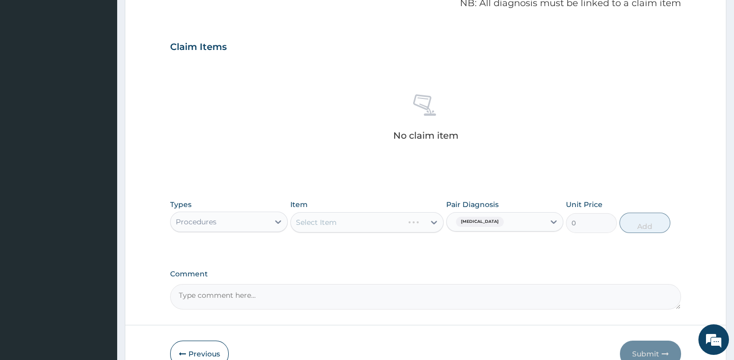
click at [335, 222] on div "Select Item" at bounding box center [366, 222] width 153 height 20
click at [335, 222] on div "Select Item" at bounding box center [316, 222] width 41 height 10
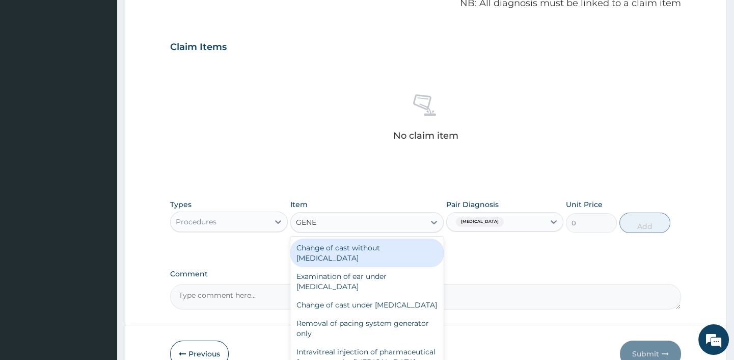
type input "GENER"
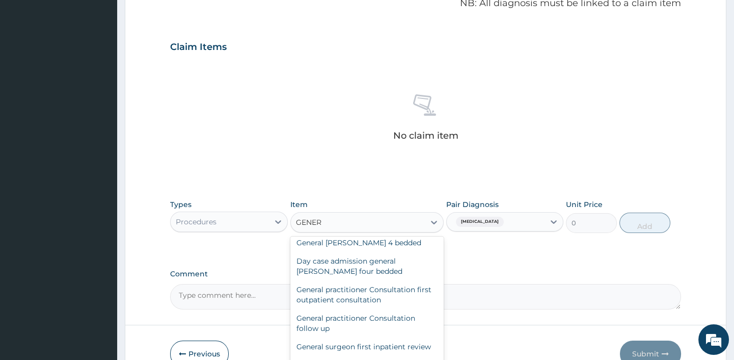
scroll to position [185, 0]
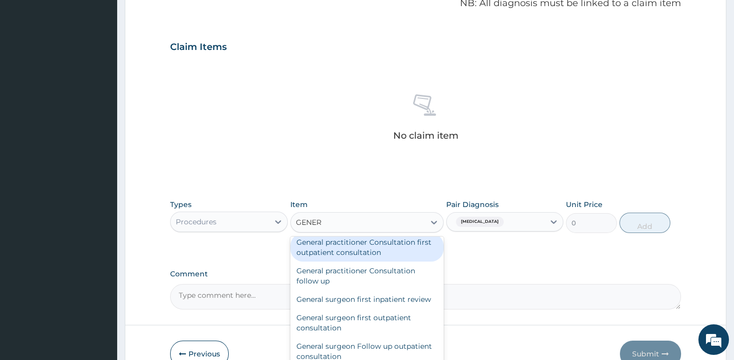
click at [348, 261] on div "General practitioner Consultation first outpatient consultation" at bounding box center [366, 247] width 153 height 29
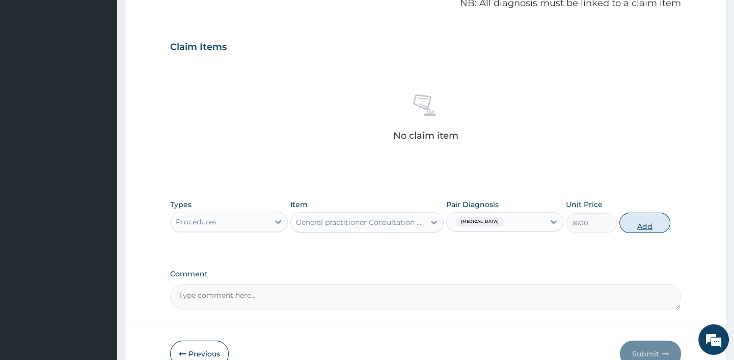
click at [651, 218] on button "Add" at bounding box center [644, 222] width 51 height 20
type input "0"
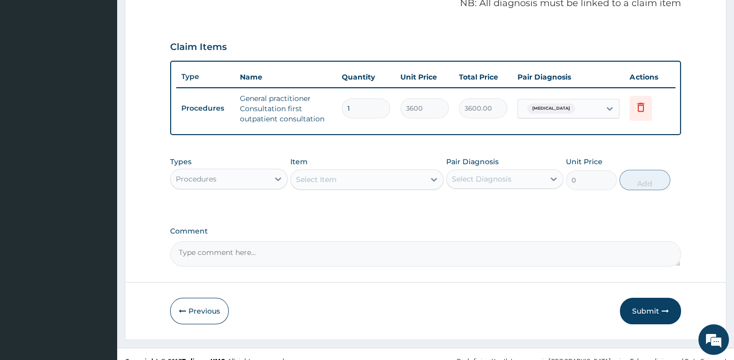
click at [371, 183] on div "Select Item" at bounding box center [358, 179] width 134 height 16
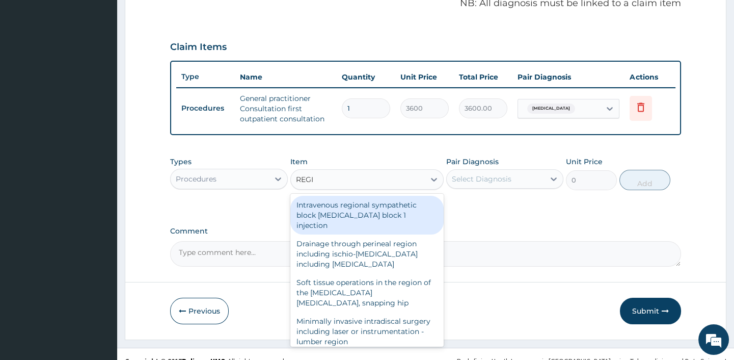
type input "REGIS"
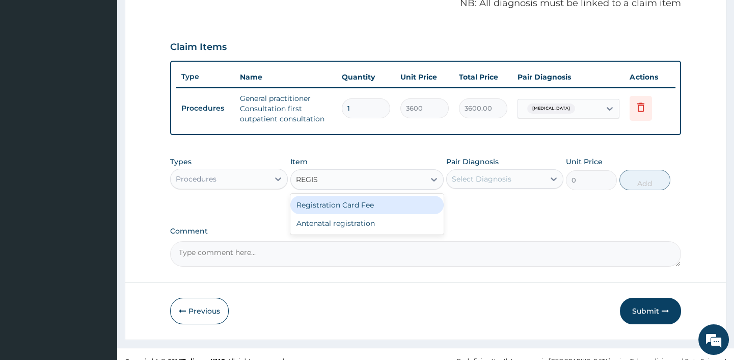
click at [380, 209] on div "Registration Card Fee" at bounding box center [366, 205] width 153 height 18
type input "2900"
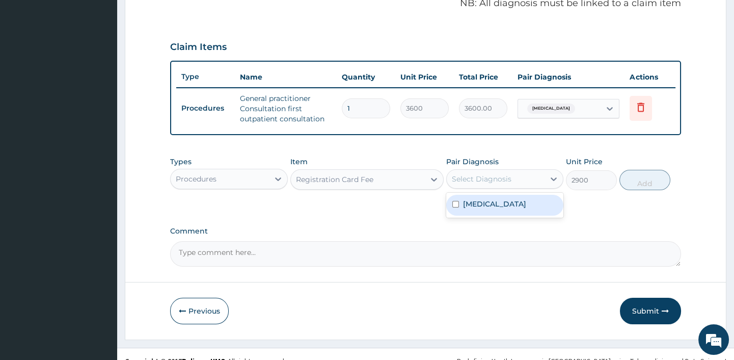
click at [519, 186] on div "Select Diagnosis" at bounding box center [496, 179] width 98 height 16
click at [469, 209] on label "Nasal congestion" at bounding box center [494, 204] width 63 height 10
checkbox input "true"
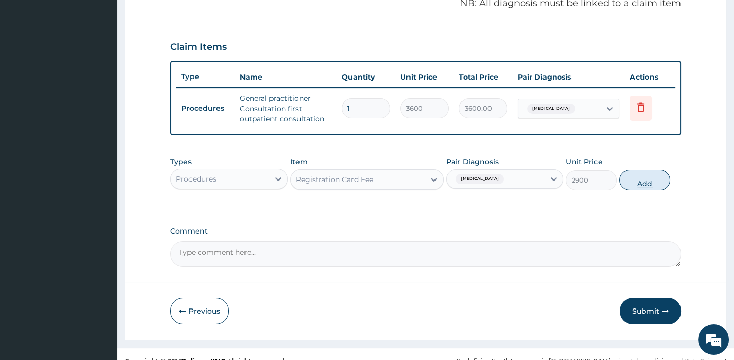
click at [656, 182] on button "Add" at bounding box center [644, 180] width 51 height 20
type input "0"
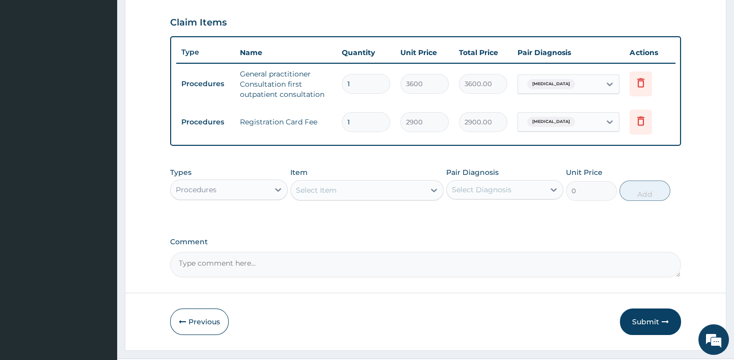
scroll to position [365, 0]
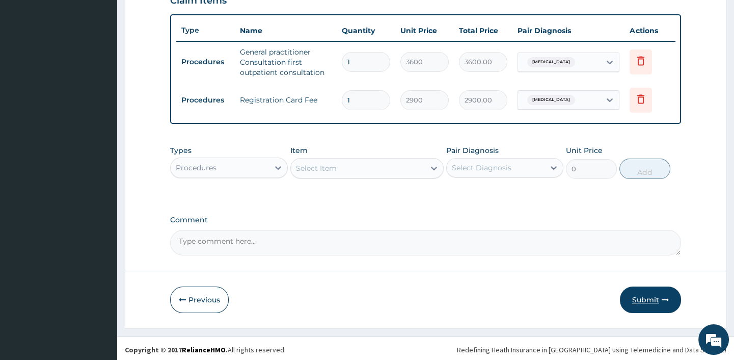
click at [646, 300] on button "Submit" at bounding box center [650, 299] width 61 height 26
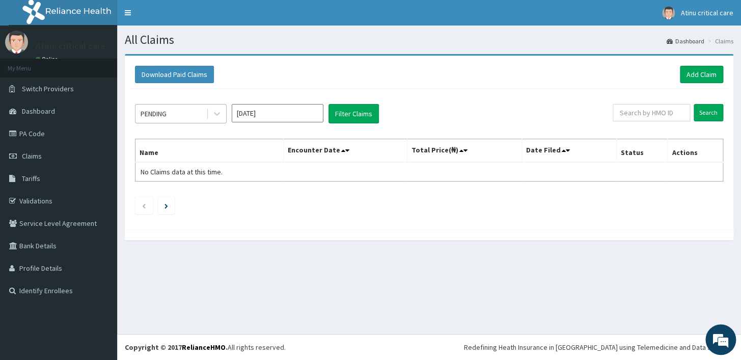
click at [191, 110] on div "PENDING" at bounding box center [170, 113] width 71 height 16
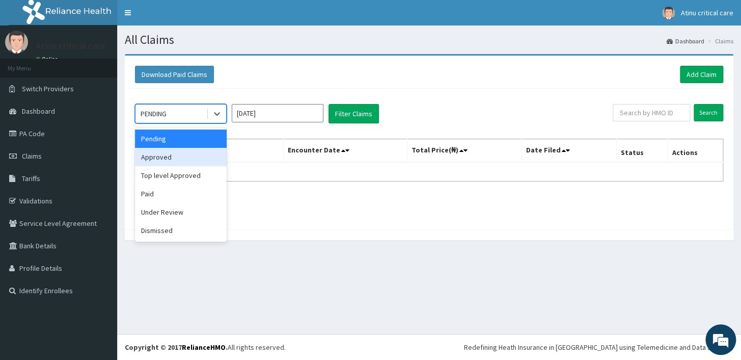
click at [171, 158] on div "Approved" at bounding box center [181, 157] width 92 height 18
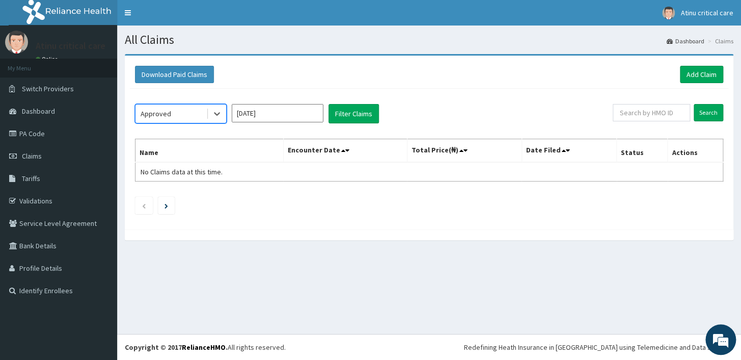
click at [304, 107] on input "Sep 2025" at bounding box center [278, 113] width 92 height 18
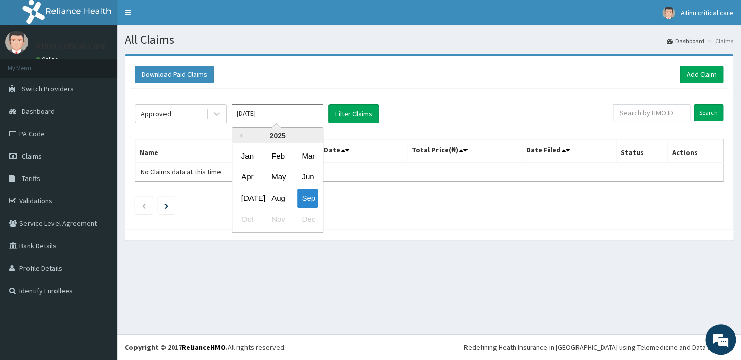
drag, startPoint x: 279, startPoint y: 199, endPoint x: 280, endPoint y: 188, distance: 10.3
click at [279, 198] on div "Aug" at bounding box center [277, 197] width 20 height 19
type input "Aug 2025"
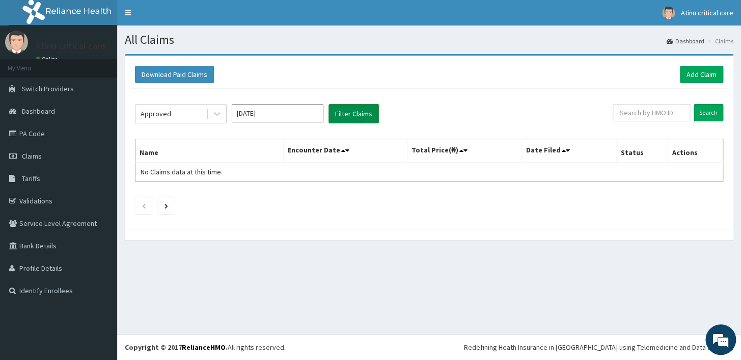
click at [355, 110] on button "Filter Claims" at bounding box center [354, 113] width 50 height 19
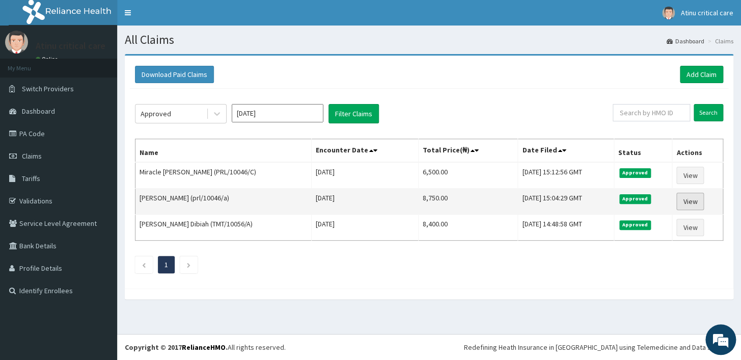
click at [701, 198] on link "View" at bounding box center [690, 201] width 28 height 17
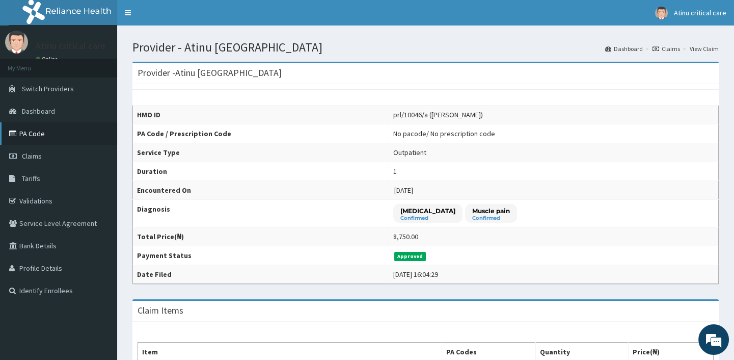
click at [34, 129] on link "PA Code" at bounding box center [58, 133] width 117 height 22
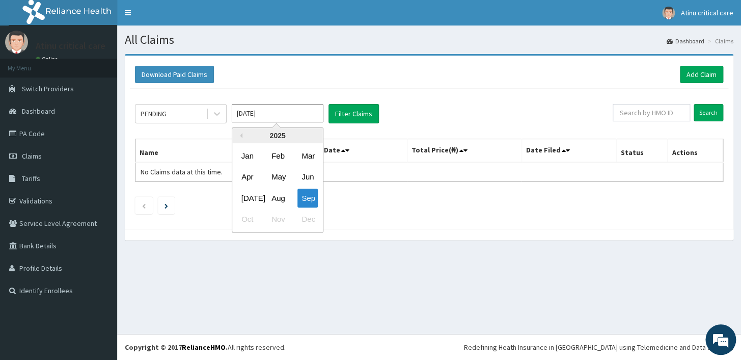
click at [278, 111] on input "[DATE]" at bounding box center [278, 113] width 92 height 18
click at [277, 195] on div "Aug" at bounding box center [277, 197] width 20 height 19
type input "[DATE]"
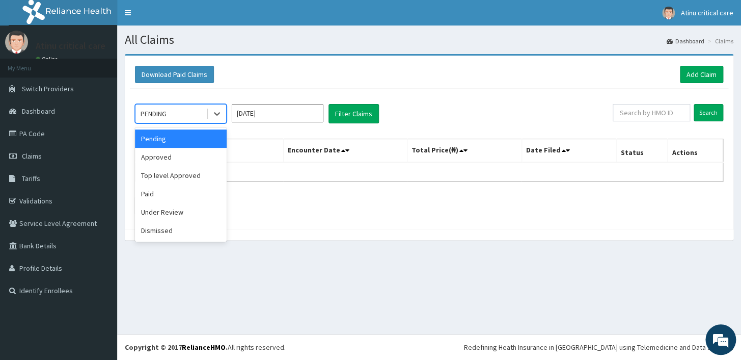
click at [184, 113] on div "PENDING" at bounding box center [170, 113] width 71 height 16
click at [171, 153] on div "Approved" at bounding box center [181, 157] width 92 height 18
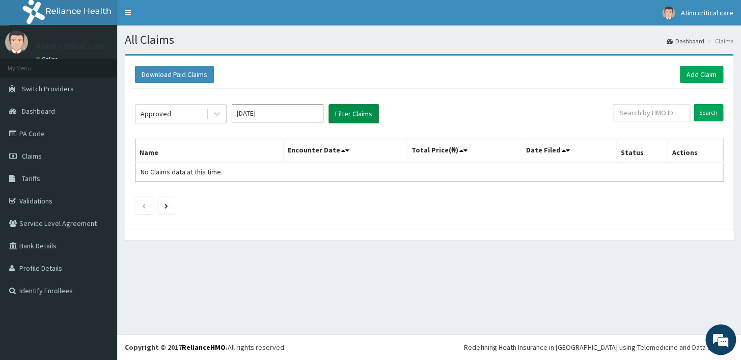
click at [365, 108] on button "Filter Claims" at bounding box center [354, 113] width 50 height 19
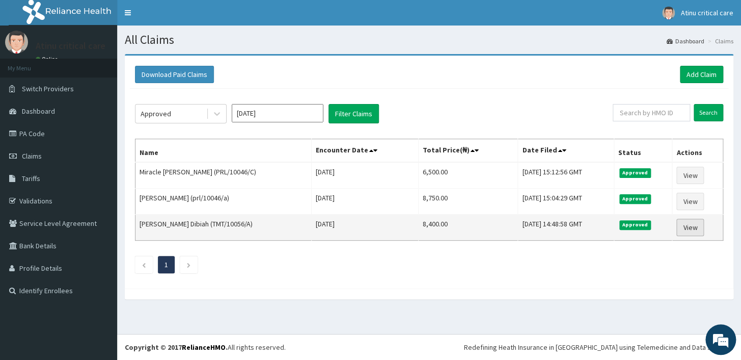
click at [699, 220] on link "View" at bounding box center [690, 227] width 28 height 17
